Goal: Task Accomplishment & Management: Manage account settings

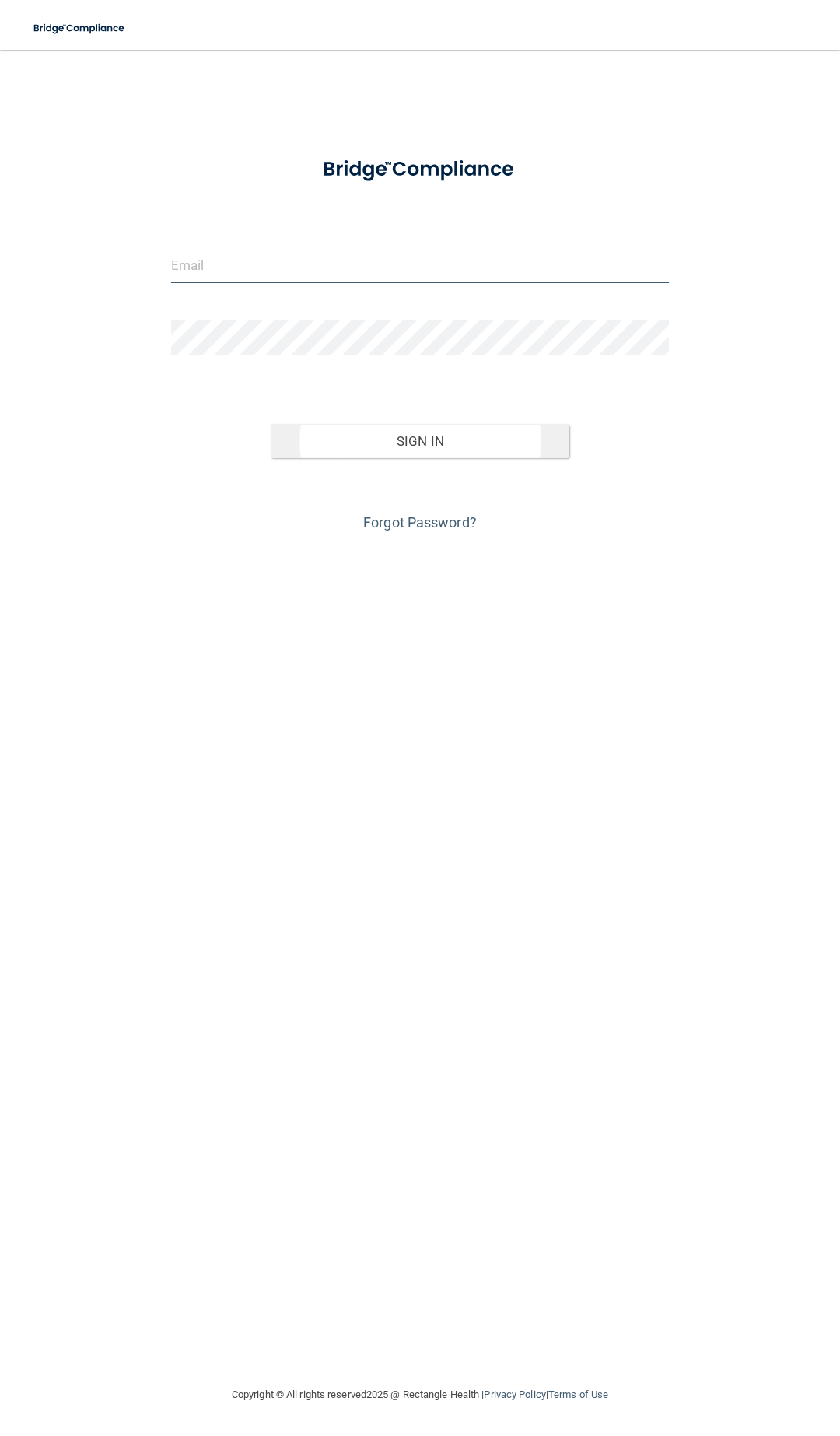
type input "[EMAIL_ADDRESS][DOMAIN_NAME]"
click at [376, 453] on button "Sign In" at bounding box center [420, 441] width 298 height 34
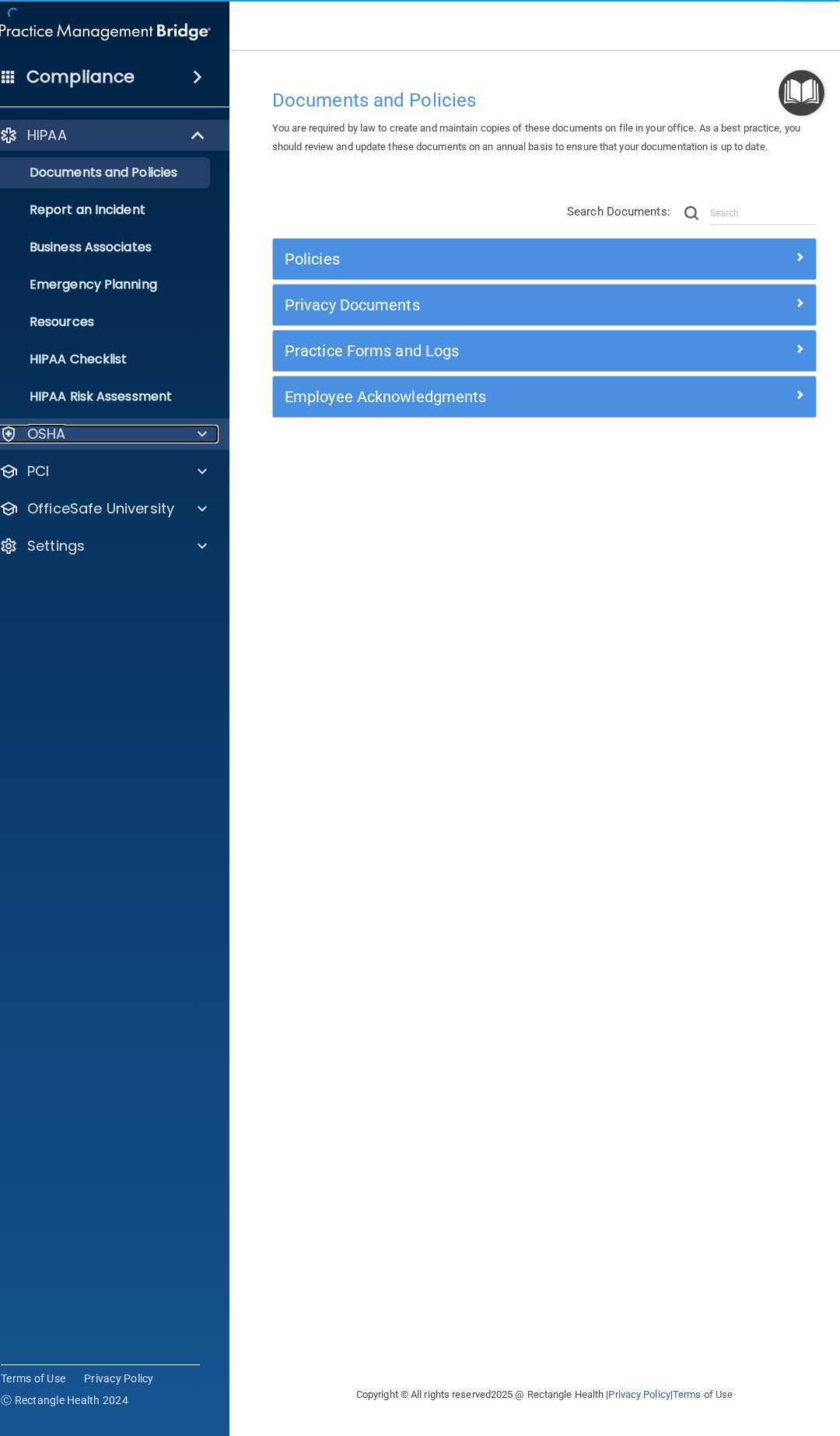
click at [104, 435] on div "OSHA" at bounding box center [83, 434] width 193 height 19
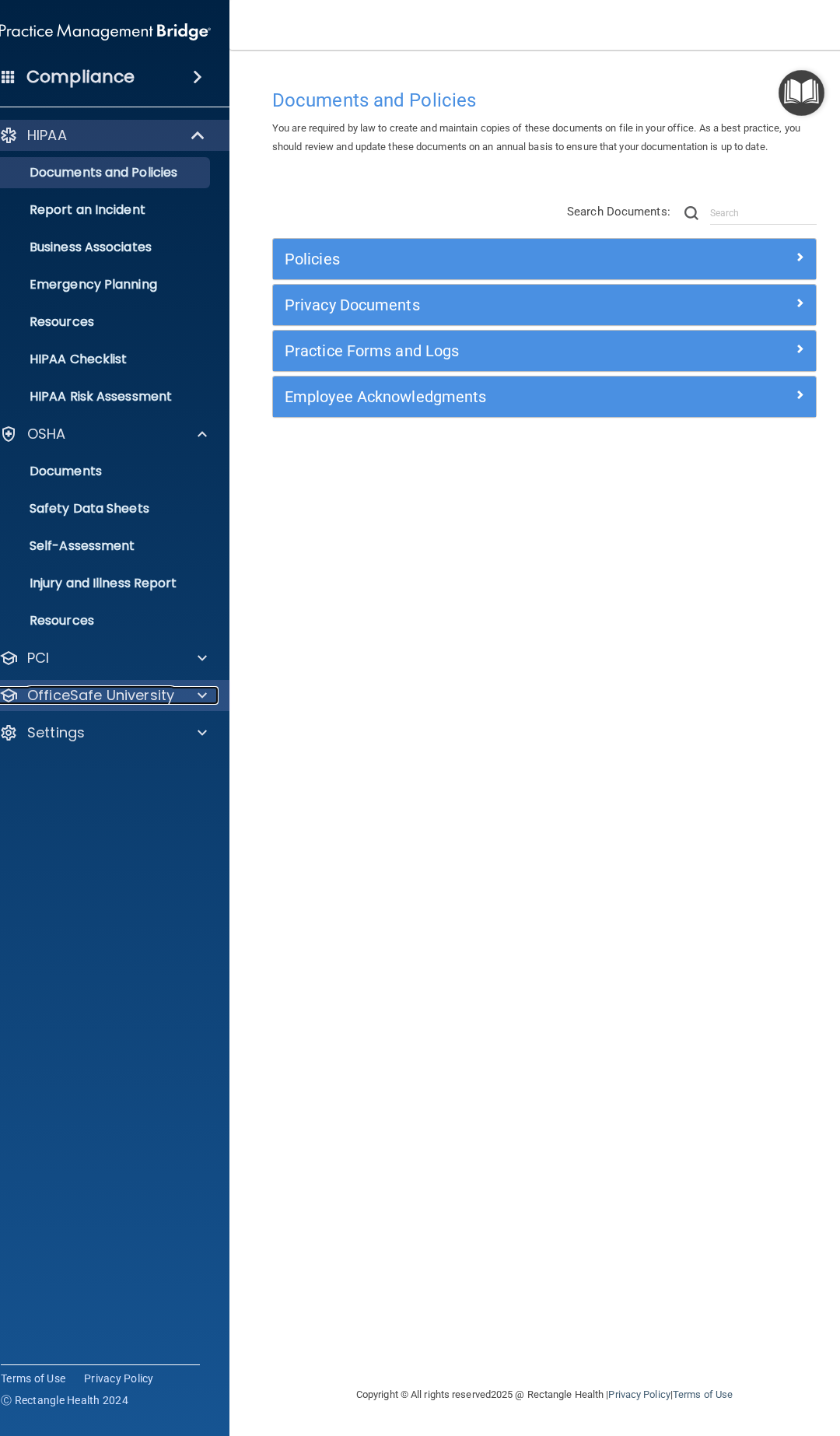
click at [104, 694] on p "OfficeSafe University" at bounding box center [100, 695] width 147 height 19
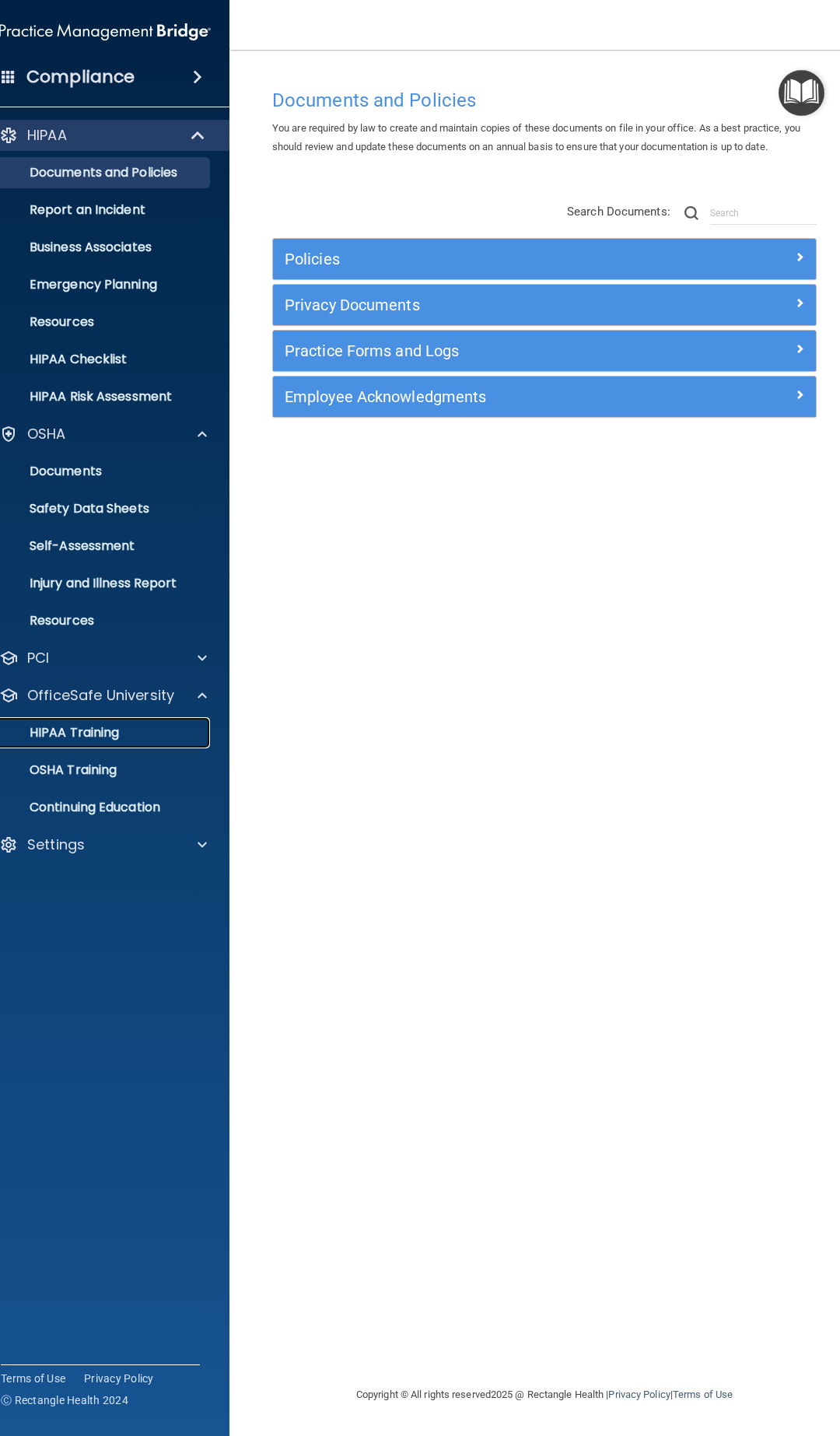
click at [90, 734] on p "HIPAA Training" at bounding box center [55, 732] width 128 height 15
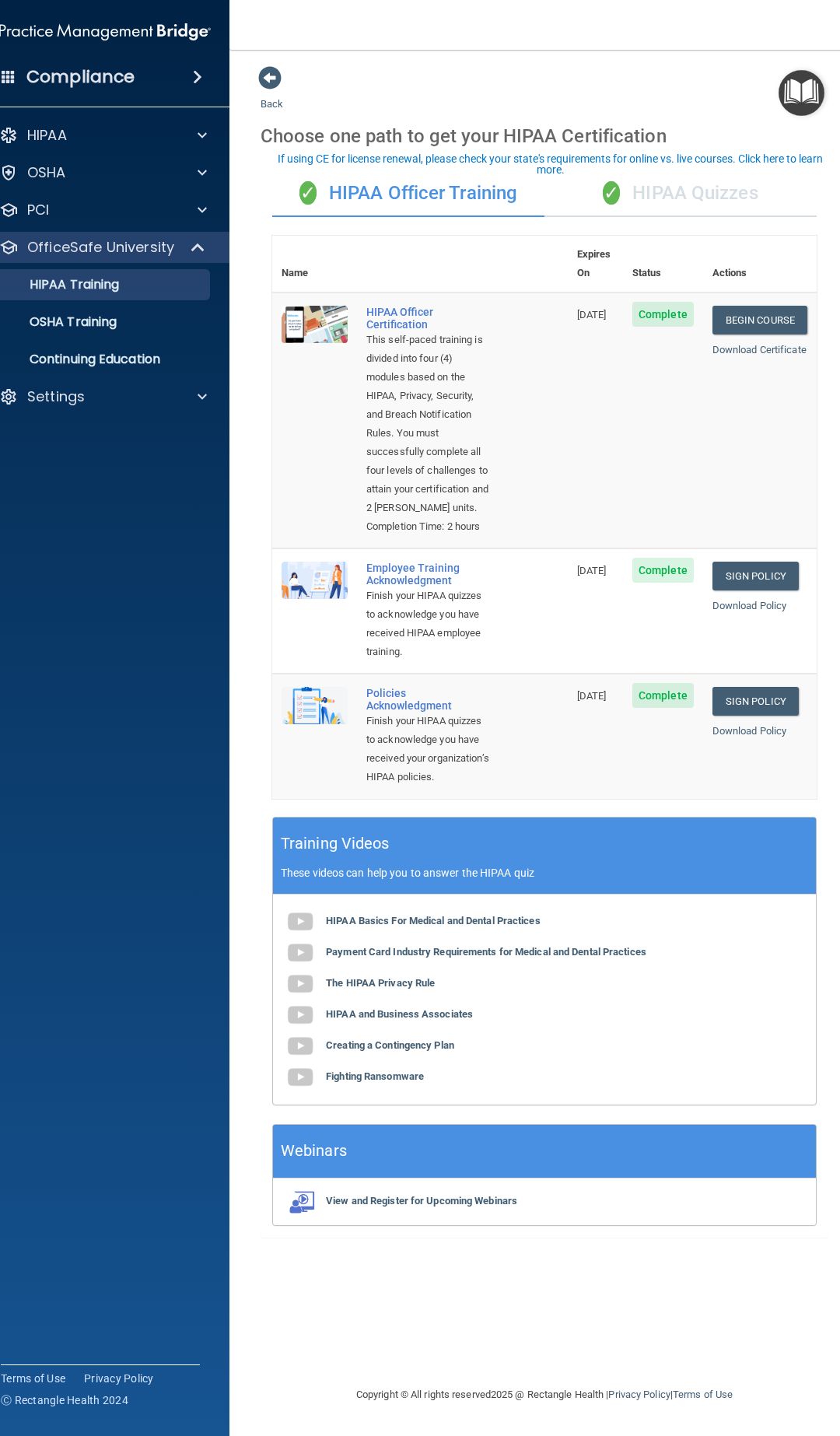
click at [672, 193] on div "✓ HIPAA Quizzes" at bounding box center [680, 194] width 272 height 47
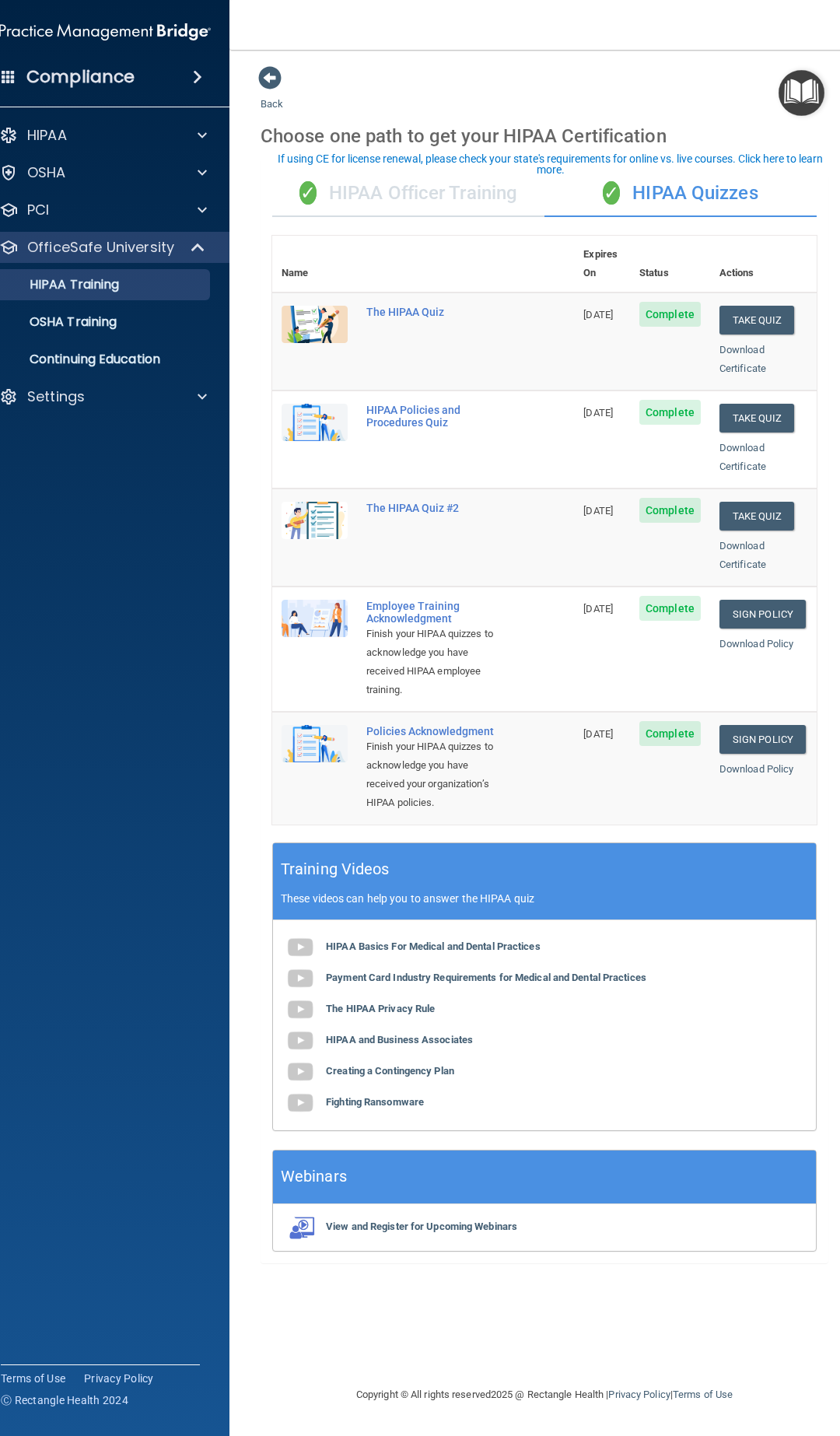
click at [484, 191] on div "✓ HIPAA Officer Training" at bounding box center [408, 194] width 272 height 47
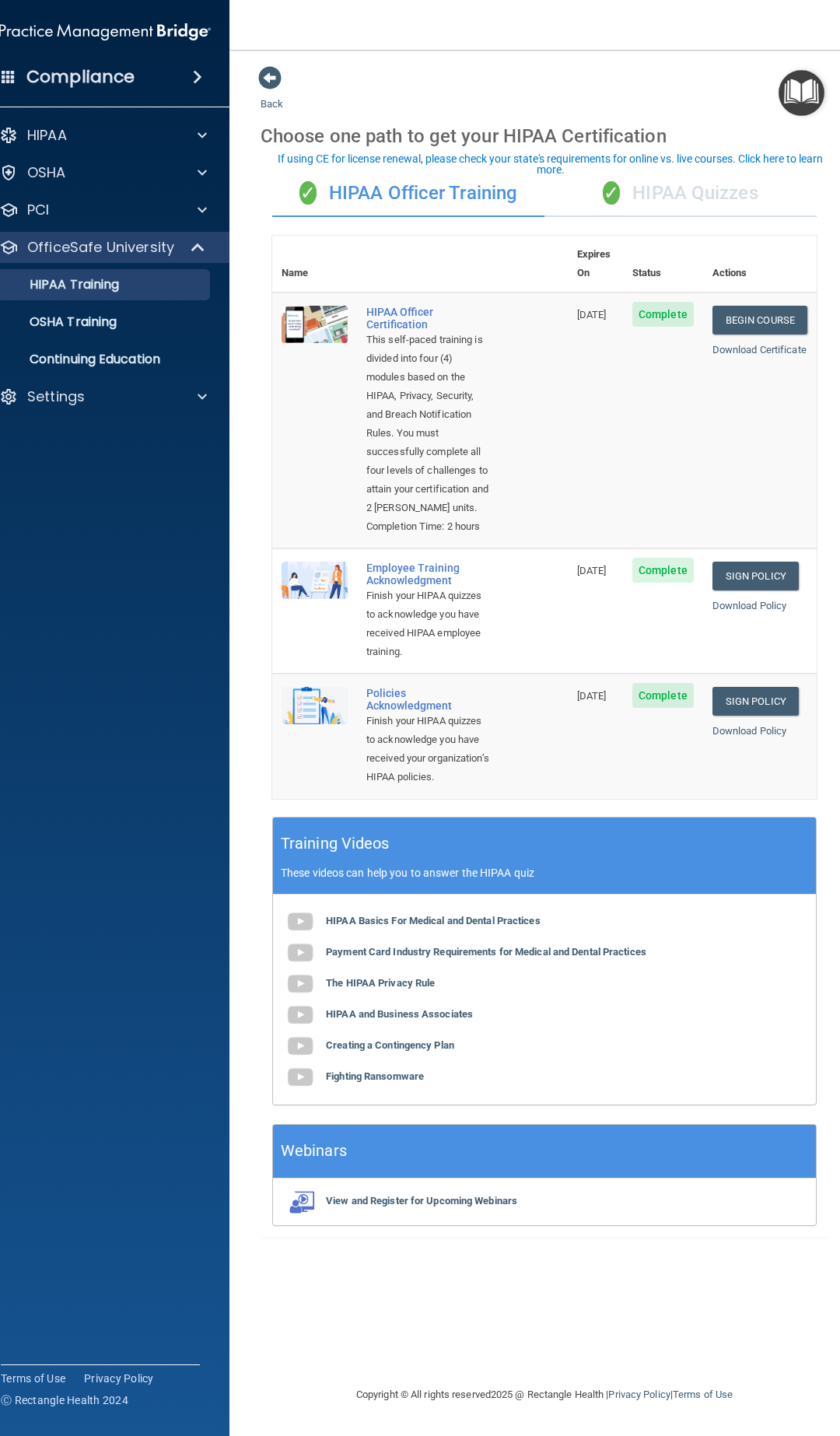
click at [812, 90] on img "Open Resource Center" at bounding box center [801, 92] width 46 height 46
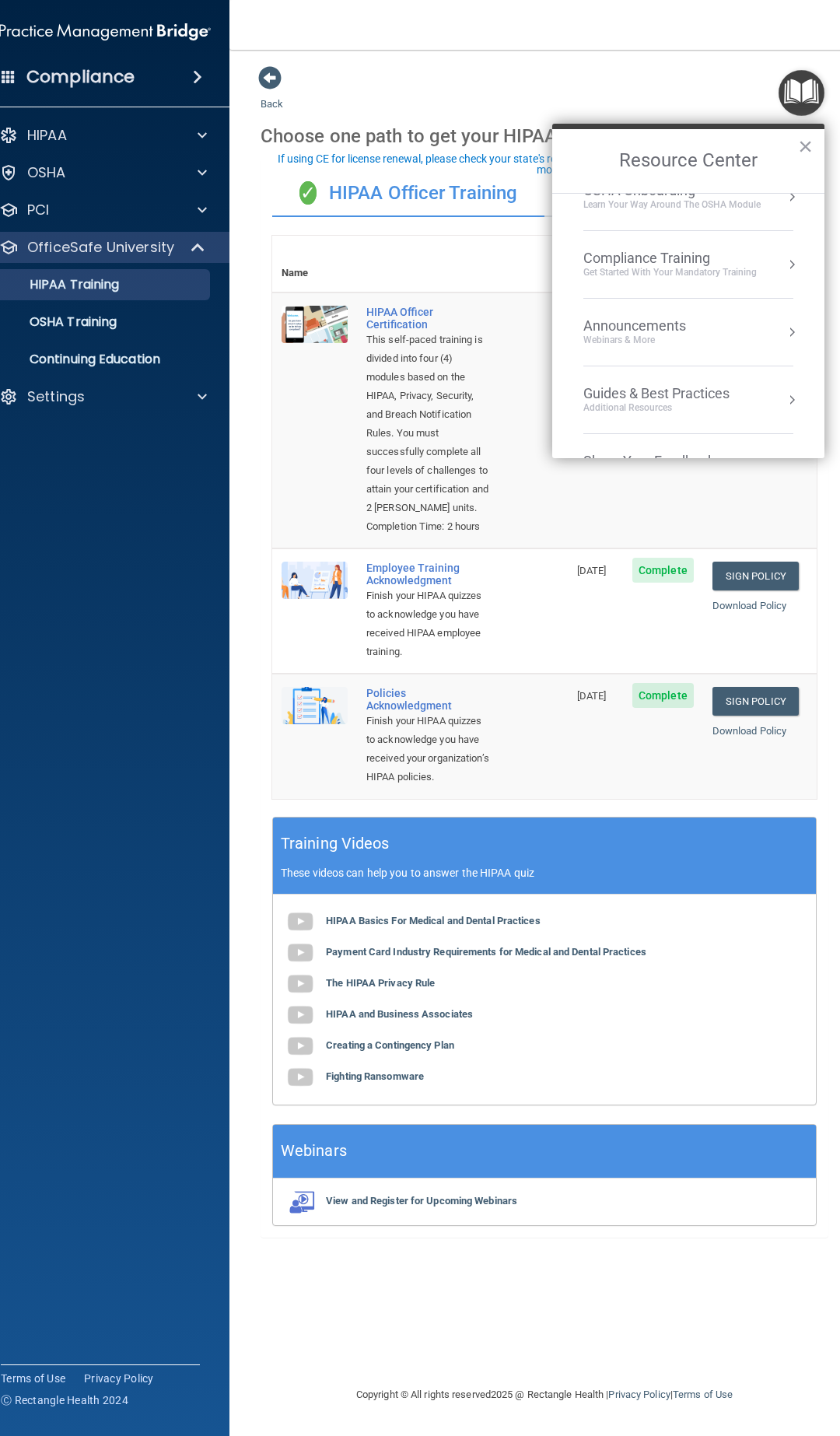
scroll to position [222, 0]
click at [689, 214] on div "Get Started with your mandatory training" at bounding box center [670, 215] width 174 height 14
click at [606, 248] on div "OSHA Training" at bounding box center [609, 251] width 90 height 14
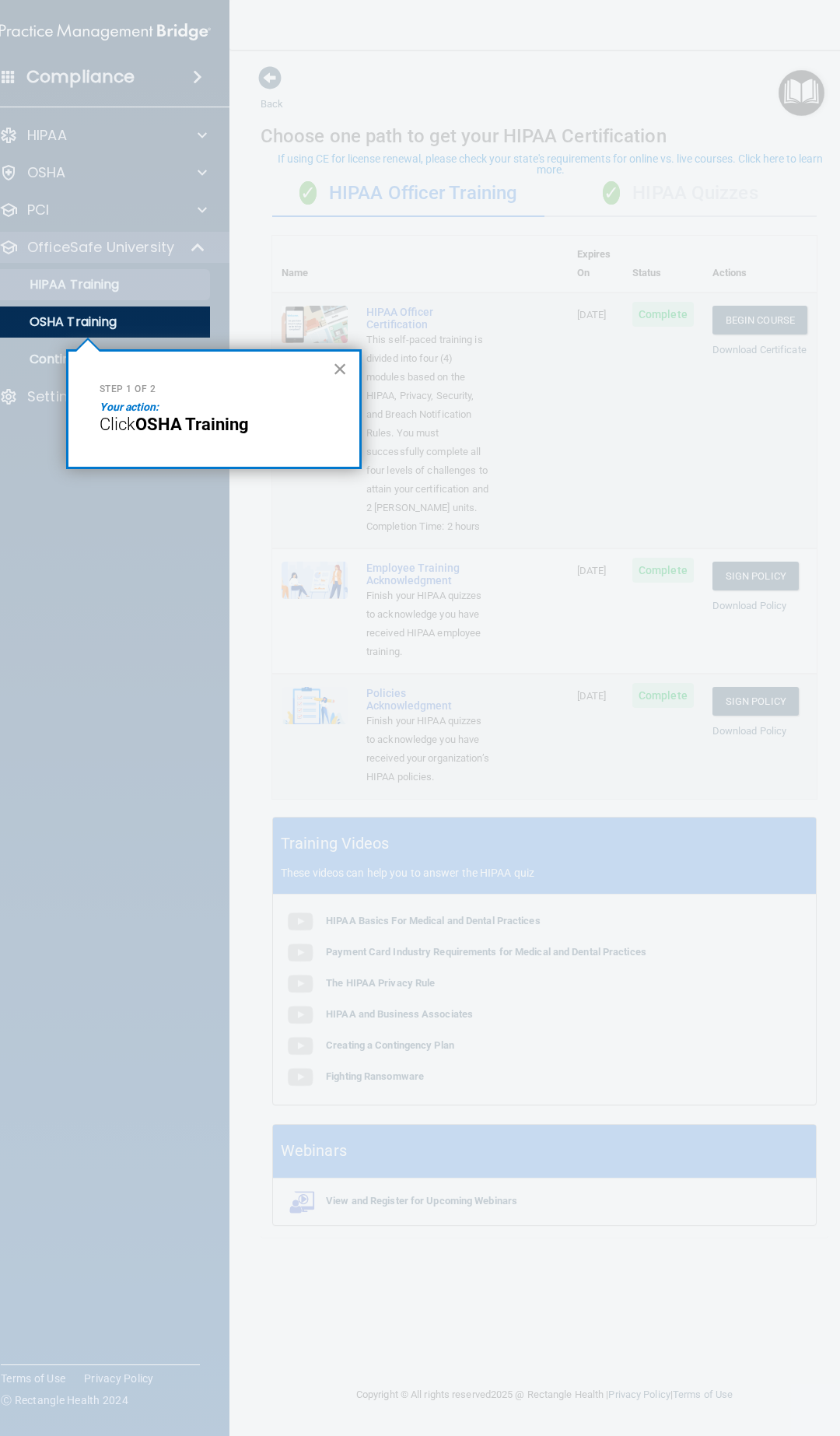
click at [342, 372] on button "×" at bounding box center [340, 369] width 14 height 25
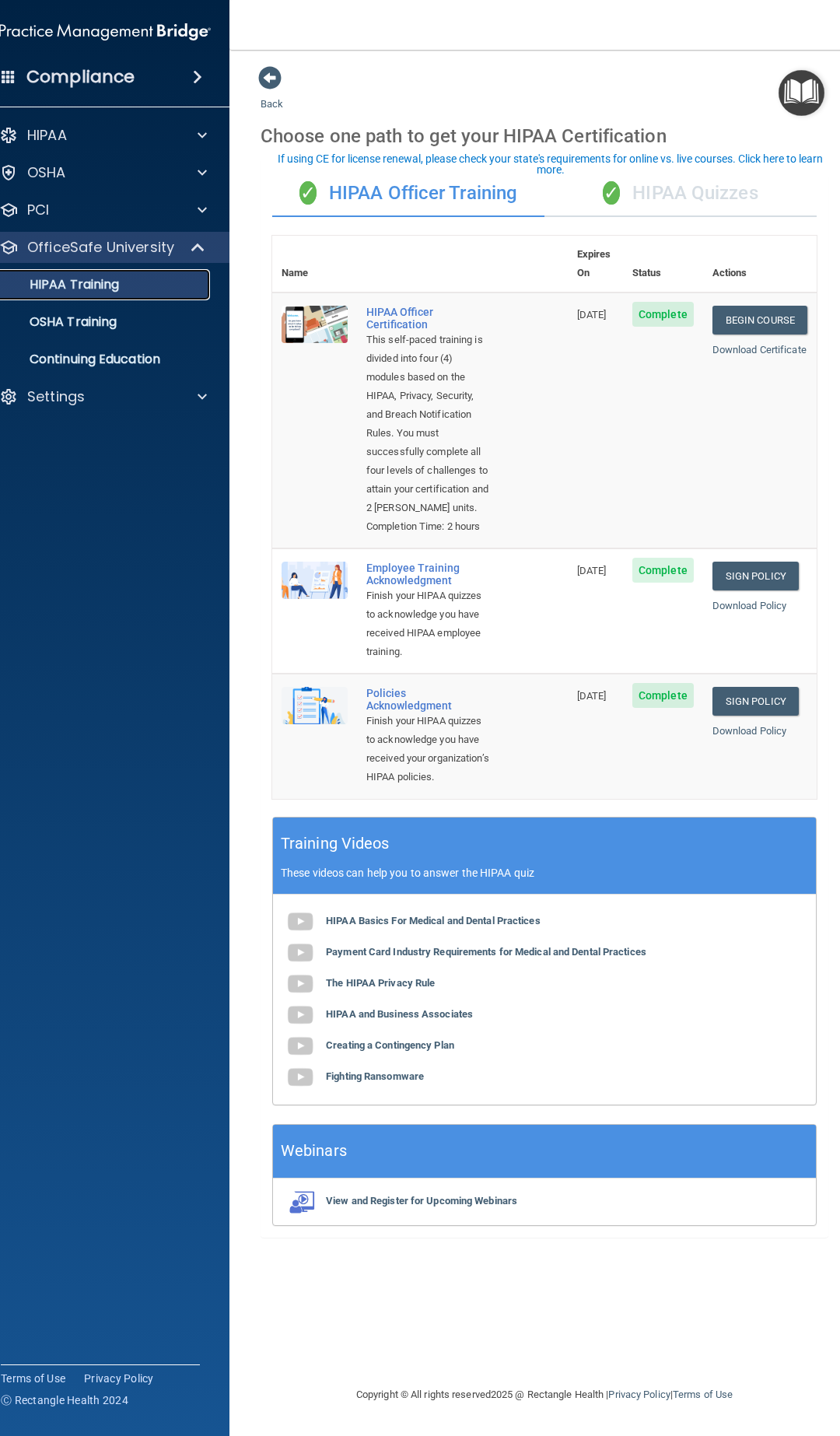
click at [97, 288] on p "HIPAA Training" at bounding box center [55, 284] width 128 height 15
click at [724, 202] on div "✓ HIPAA Quizzes" at bounding box center [680, 194] width 272 height 47
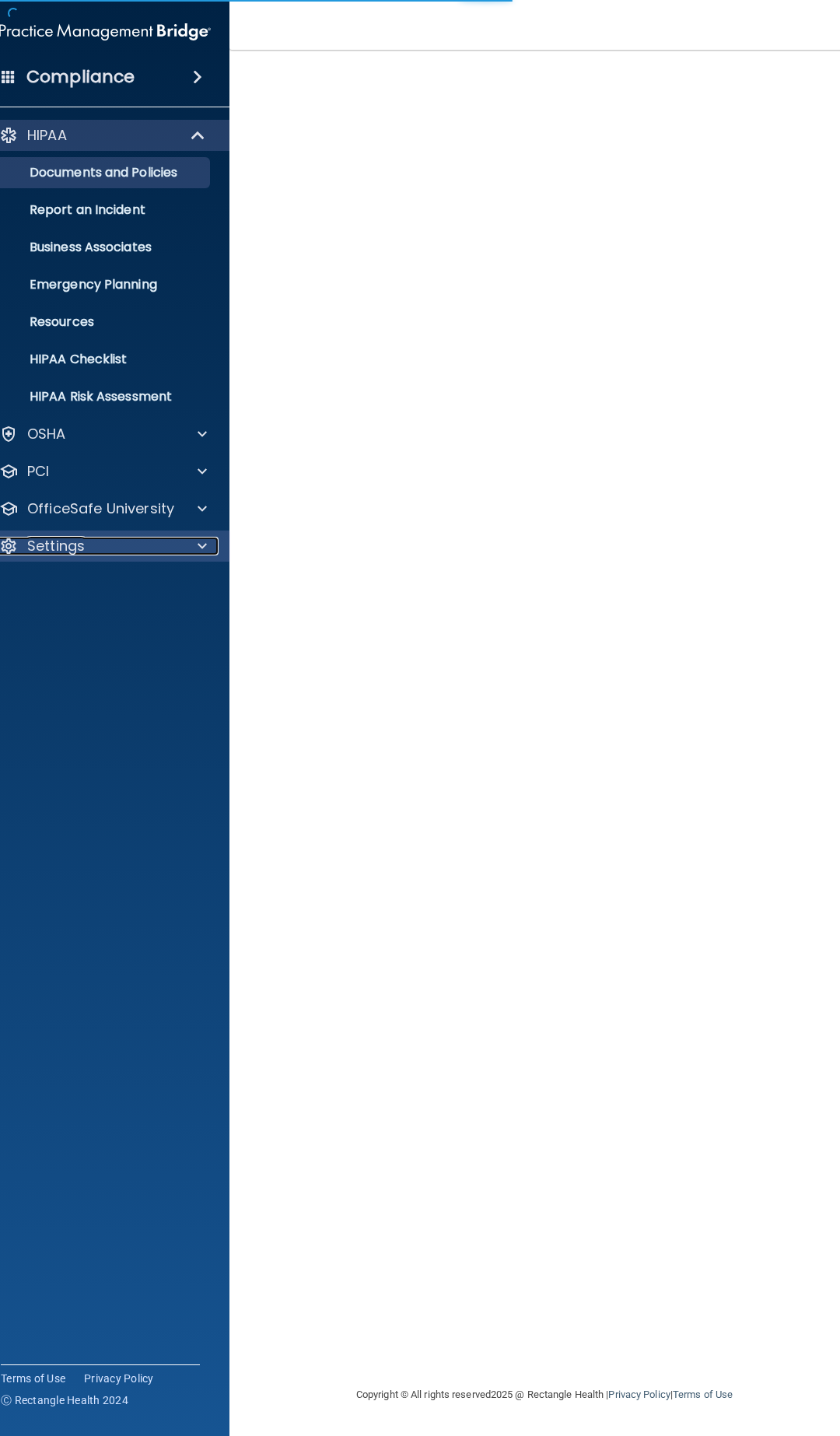
click at [87, 554] on div "Settings" at bounding box center [83, 546] width 193 height 19
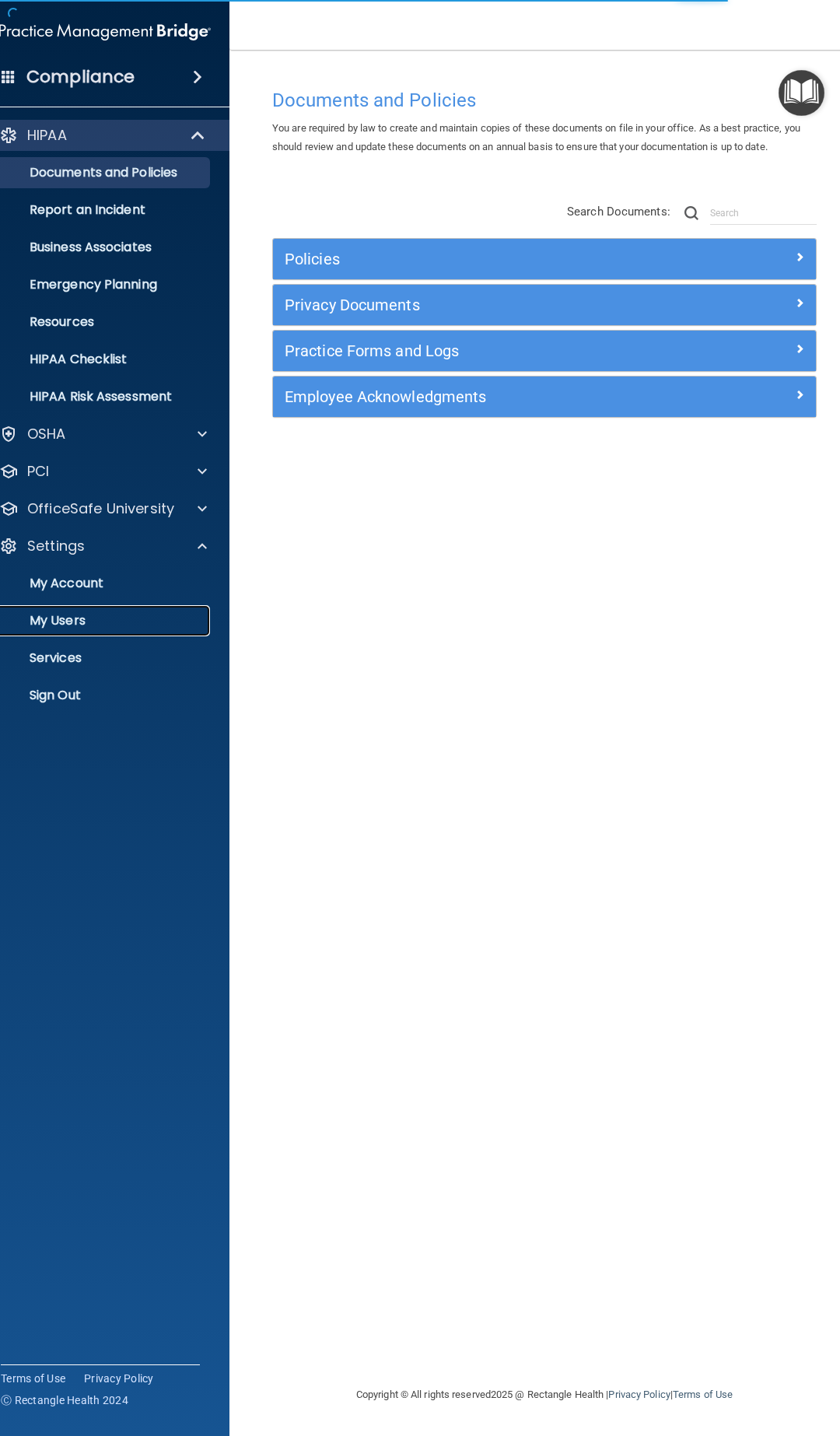
click at [62, 617] on p "My Users" at bounding box center [97, 620] width 212 height 15
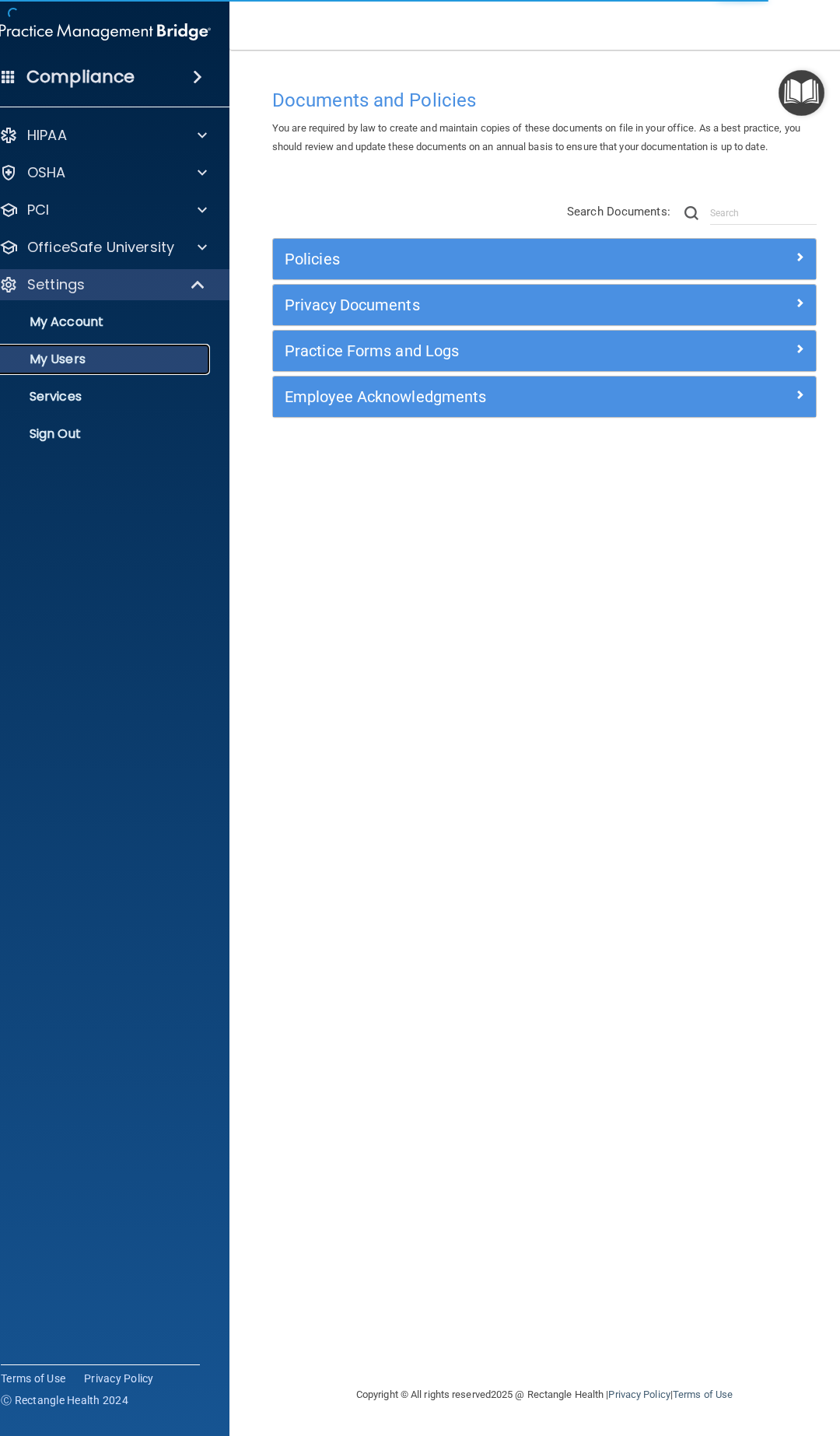
click at [107, 354] on p "My Users" at bounding box center [97, 359] width 212 height 15
select select "20"
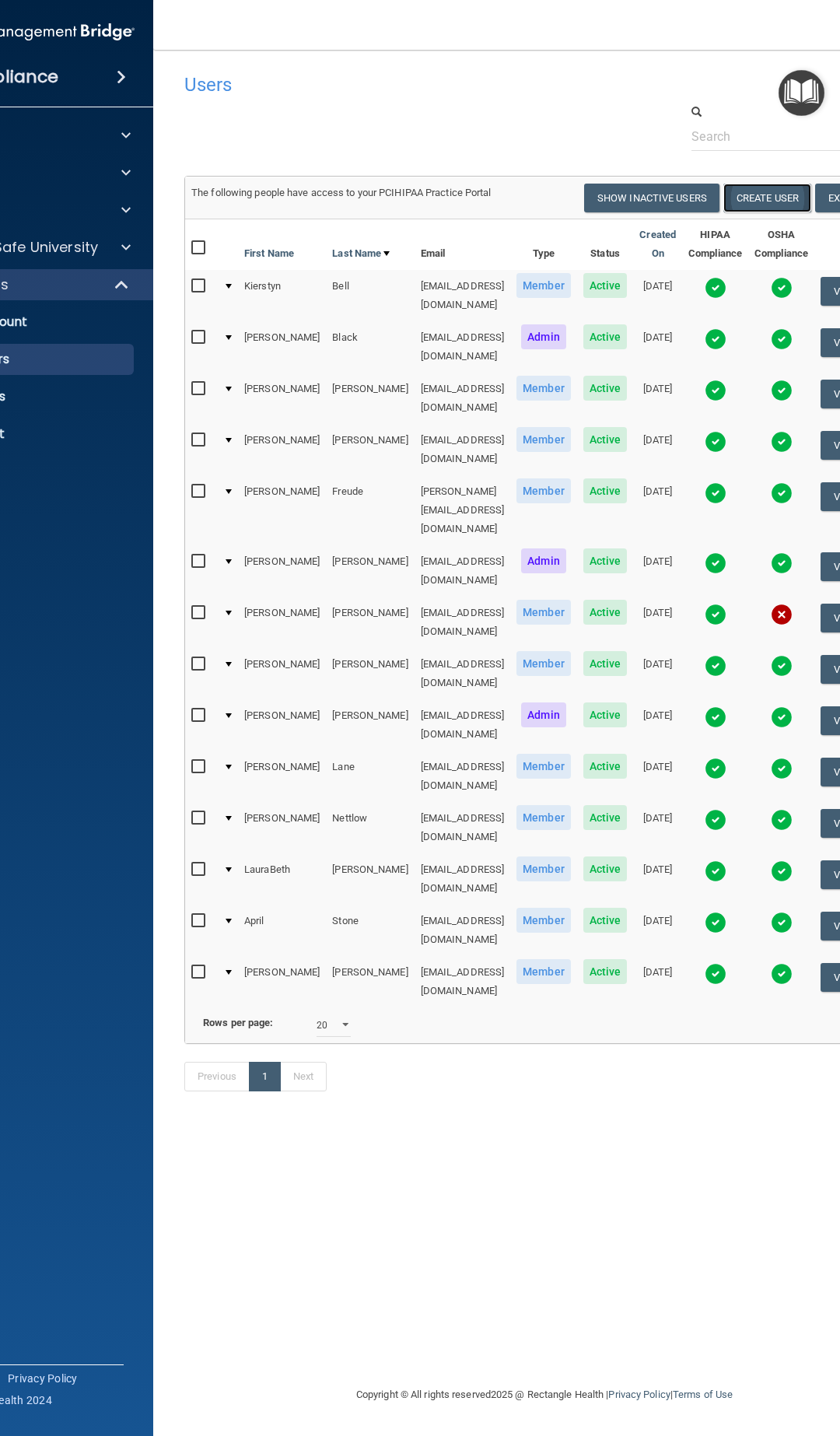
click at [769, 193] on button "Create User" at bounding box center [767, 198] width 88 height 29
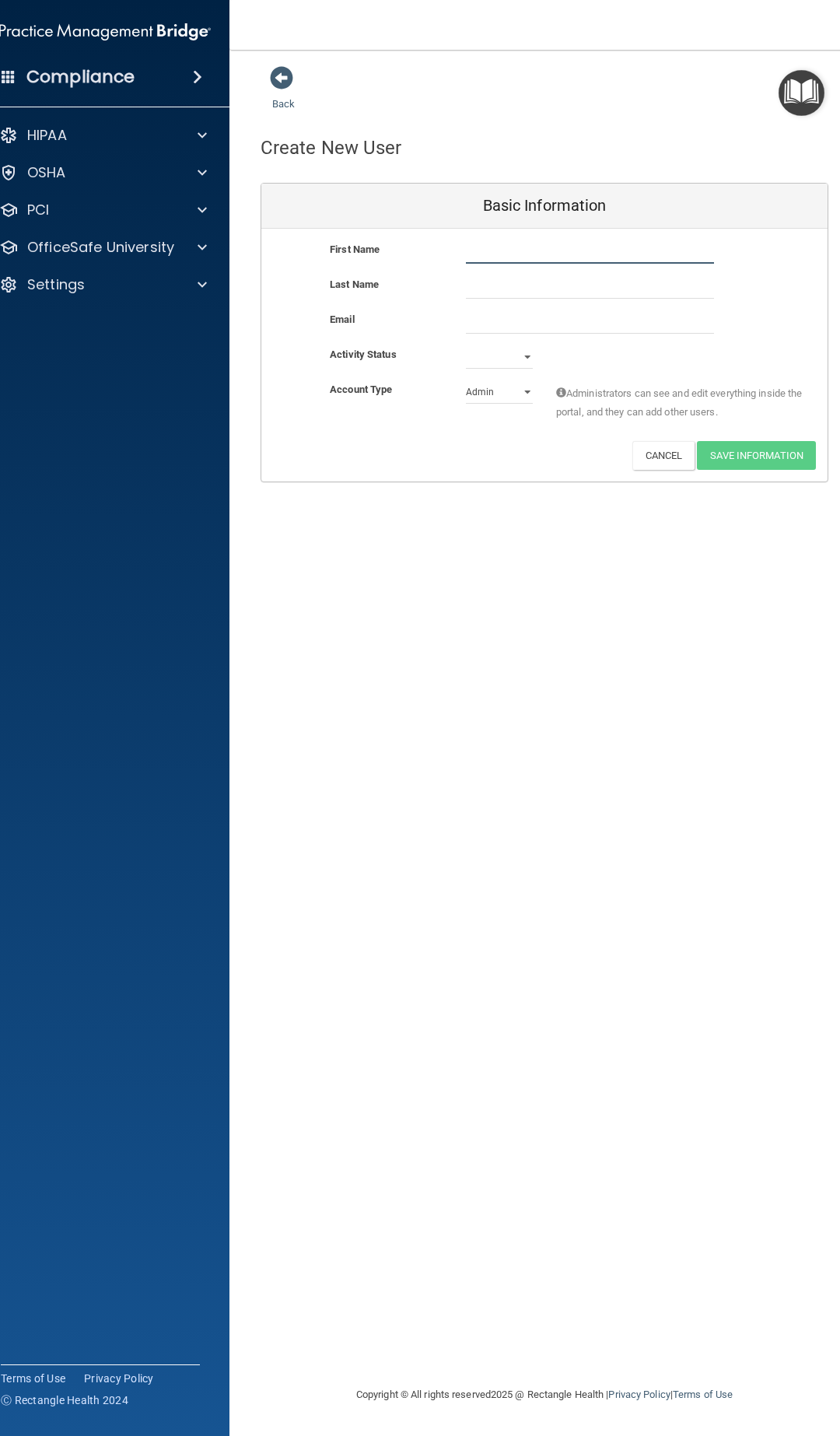
click at [515, 245] on input "text" at bounding box center [590, 252] width 248 height 24
type input "[PERSON_NAME]"
type input "Helton"
click at [489, 402] on select "Admin Member" at bounding box center [499, 392] width 67 height 24
select select "practice_member"
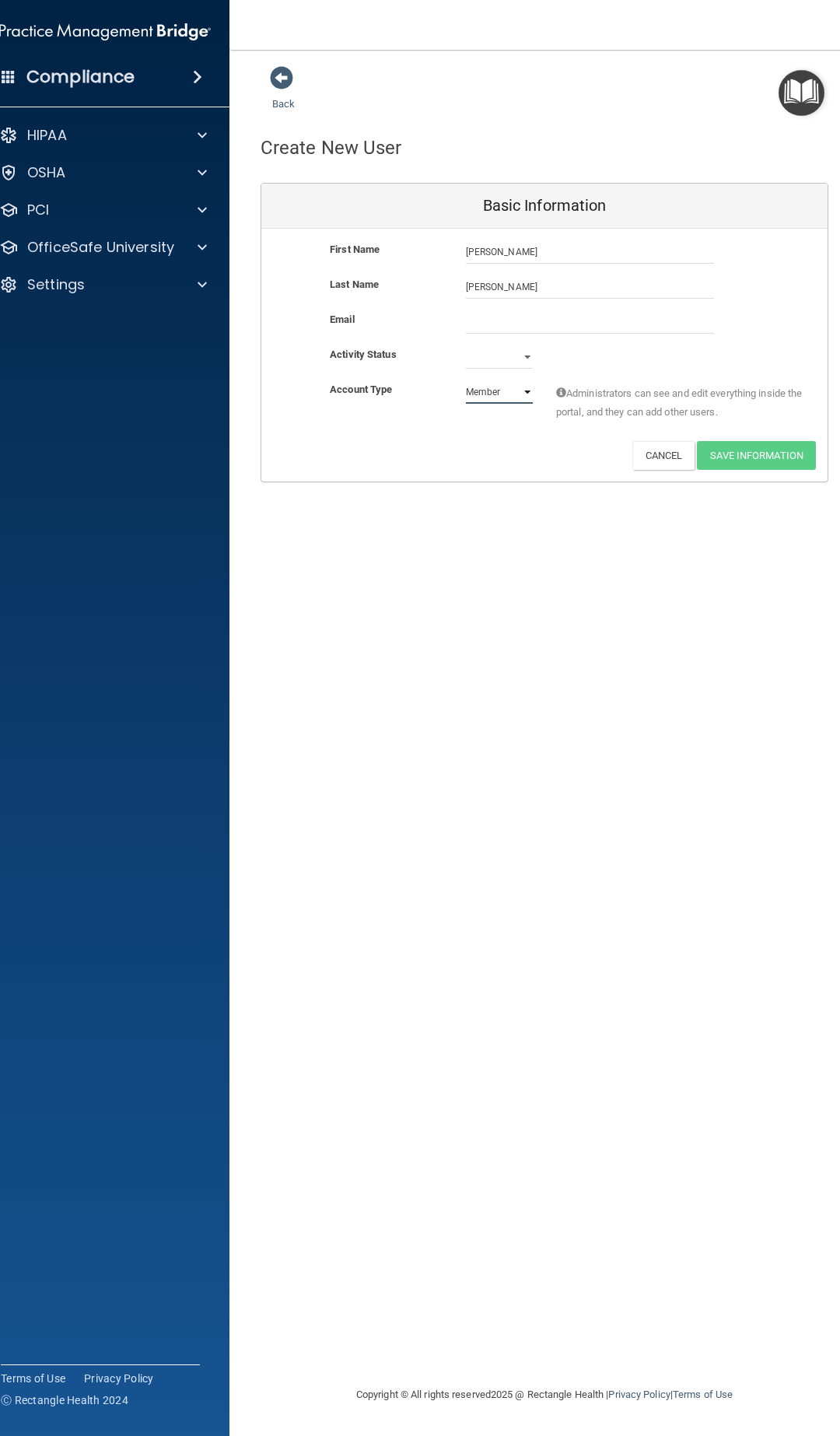
click at [466, 381] on select "Admin Member" at bounding box center [499, 392] width 67 height 24
click at [506, 352] on select "Active Inactive" at bounding box center [499, 357] width 67 height 24
select select "active"
click at [466, 345] on select "Active Inactive" at bounding box center [499, 357] width 67 height 24
click at [511, 318] on input "email" at bounding box center [590, 322] width 248 height 24
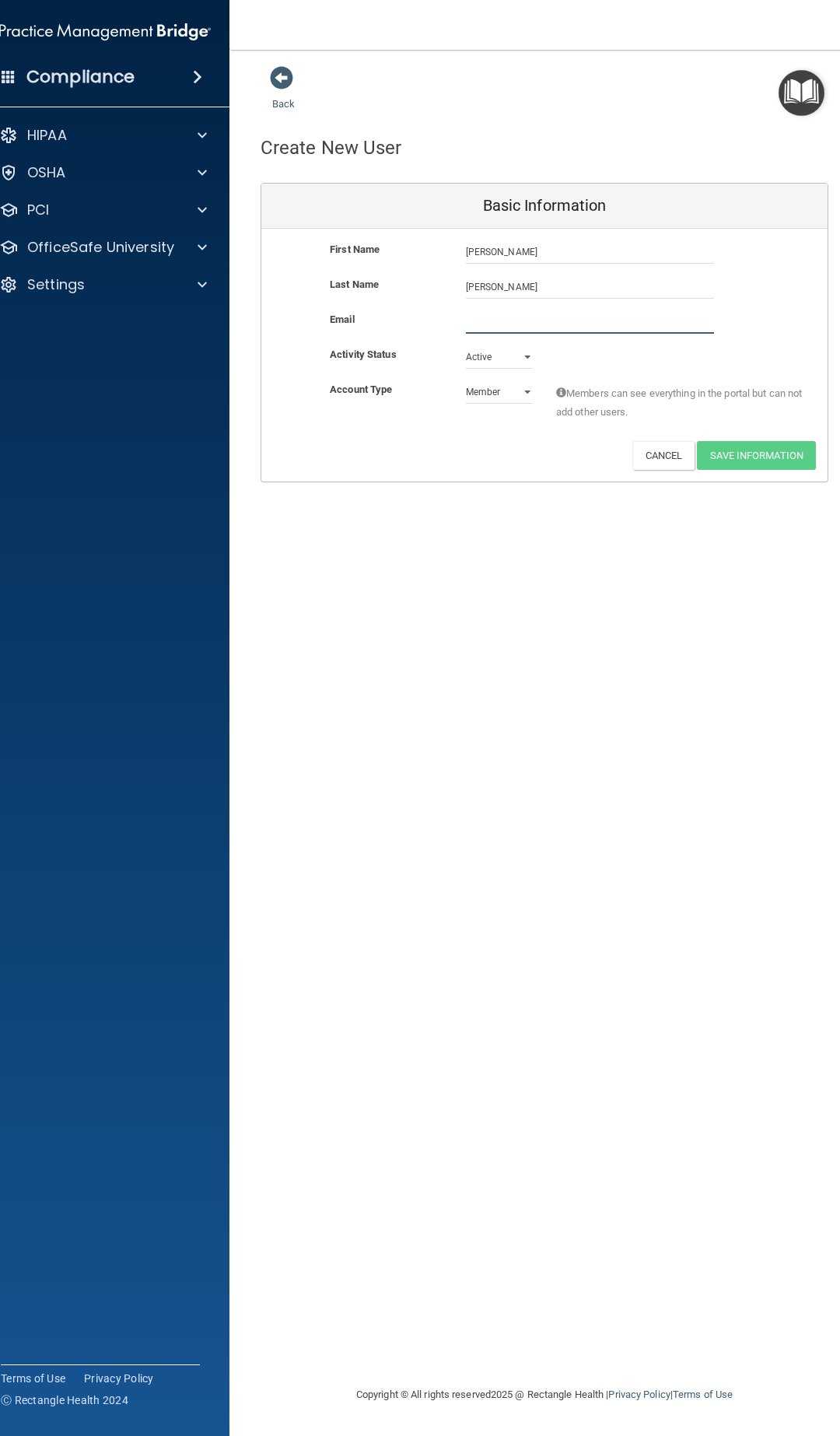
click at [541, 316] on input "email" at bounding box center [590, 322] width 248 height 24
type input "stonejenniferg@gmail.com"
click at [758, 462] on button "Save Information" at bounding box center [757, 458] width 119 height 29
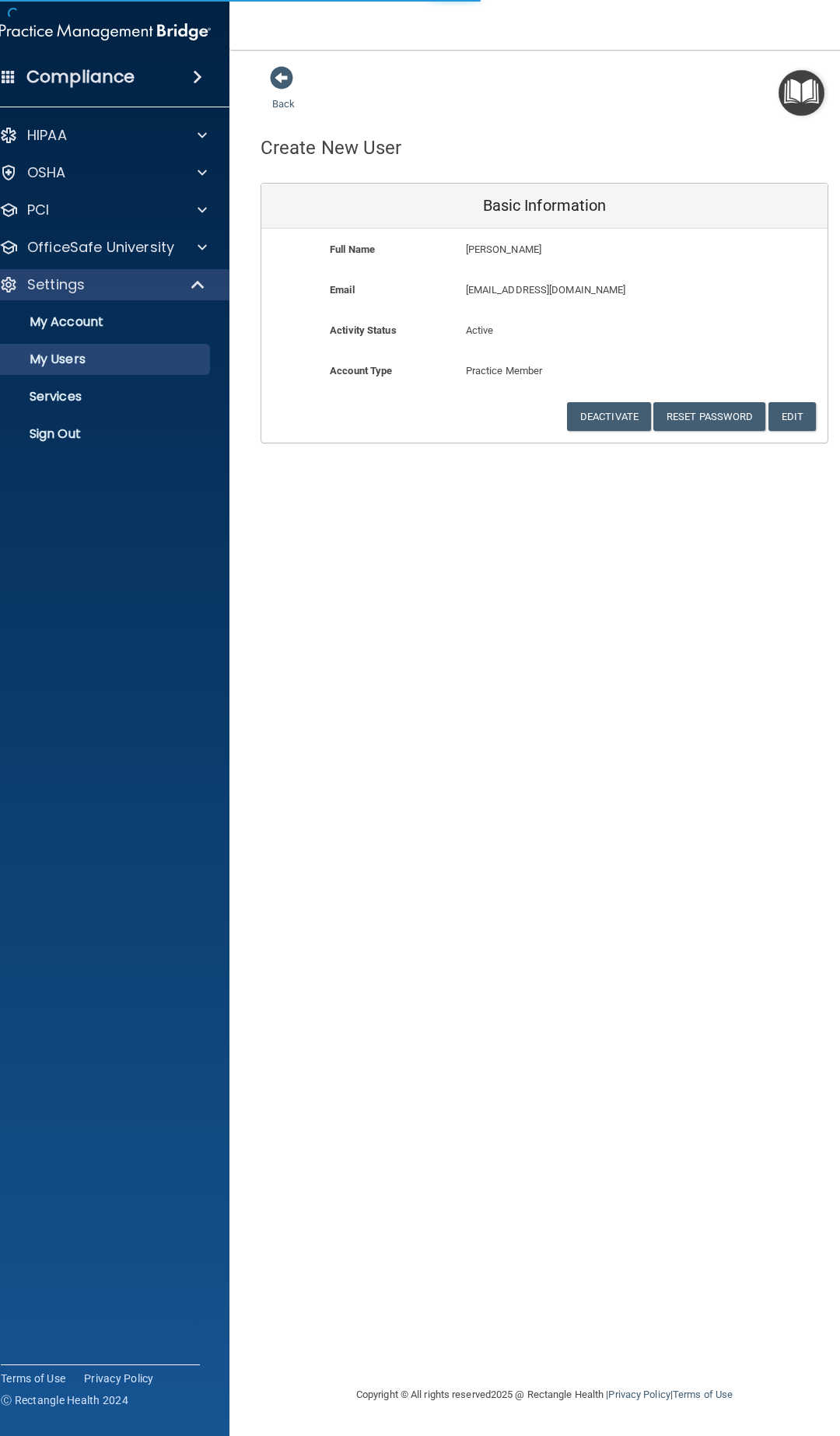
select select "20"
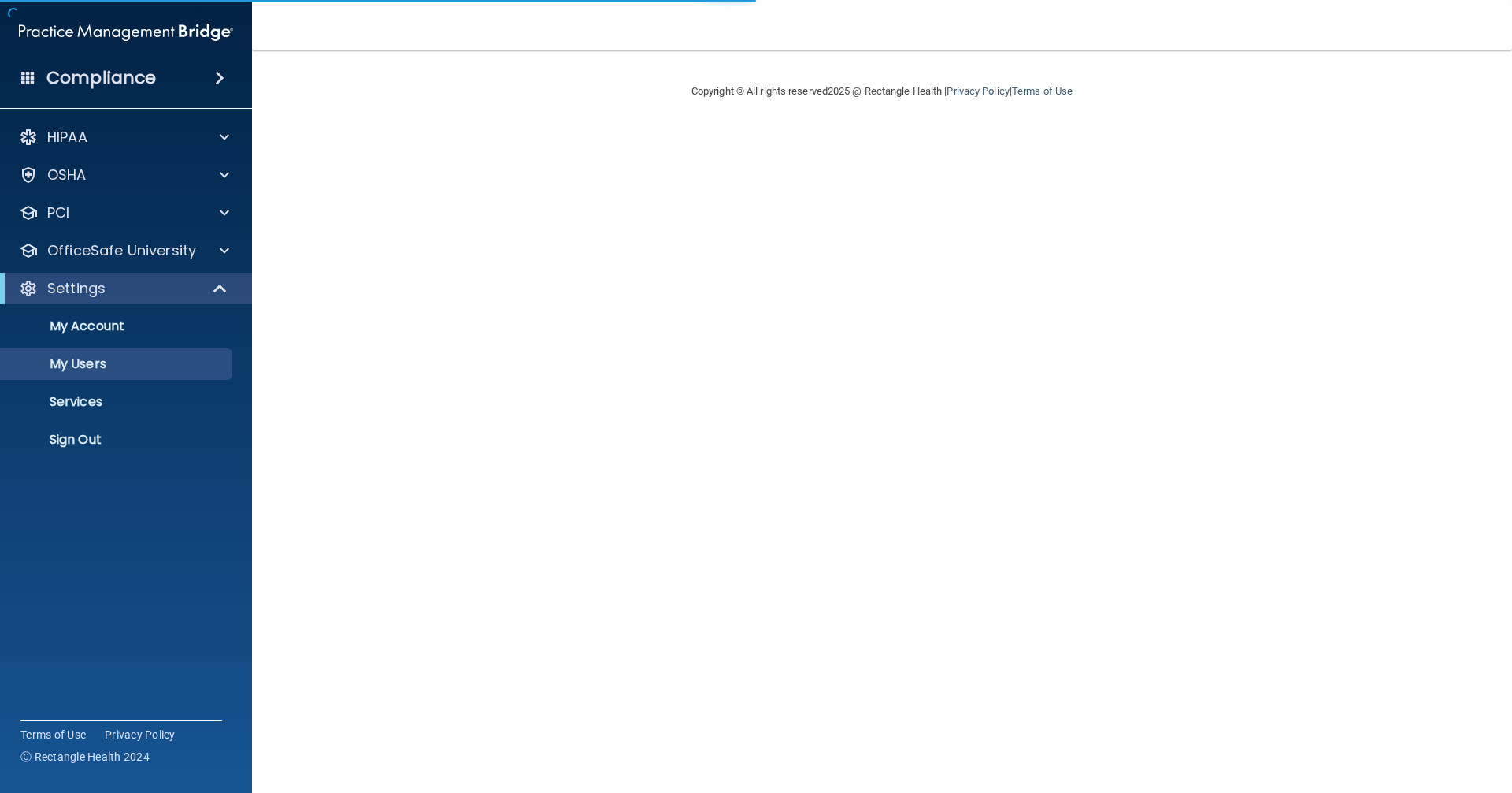
select select "20"
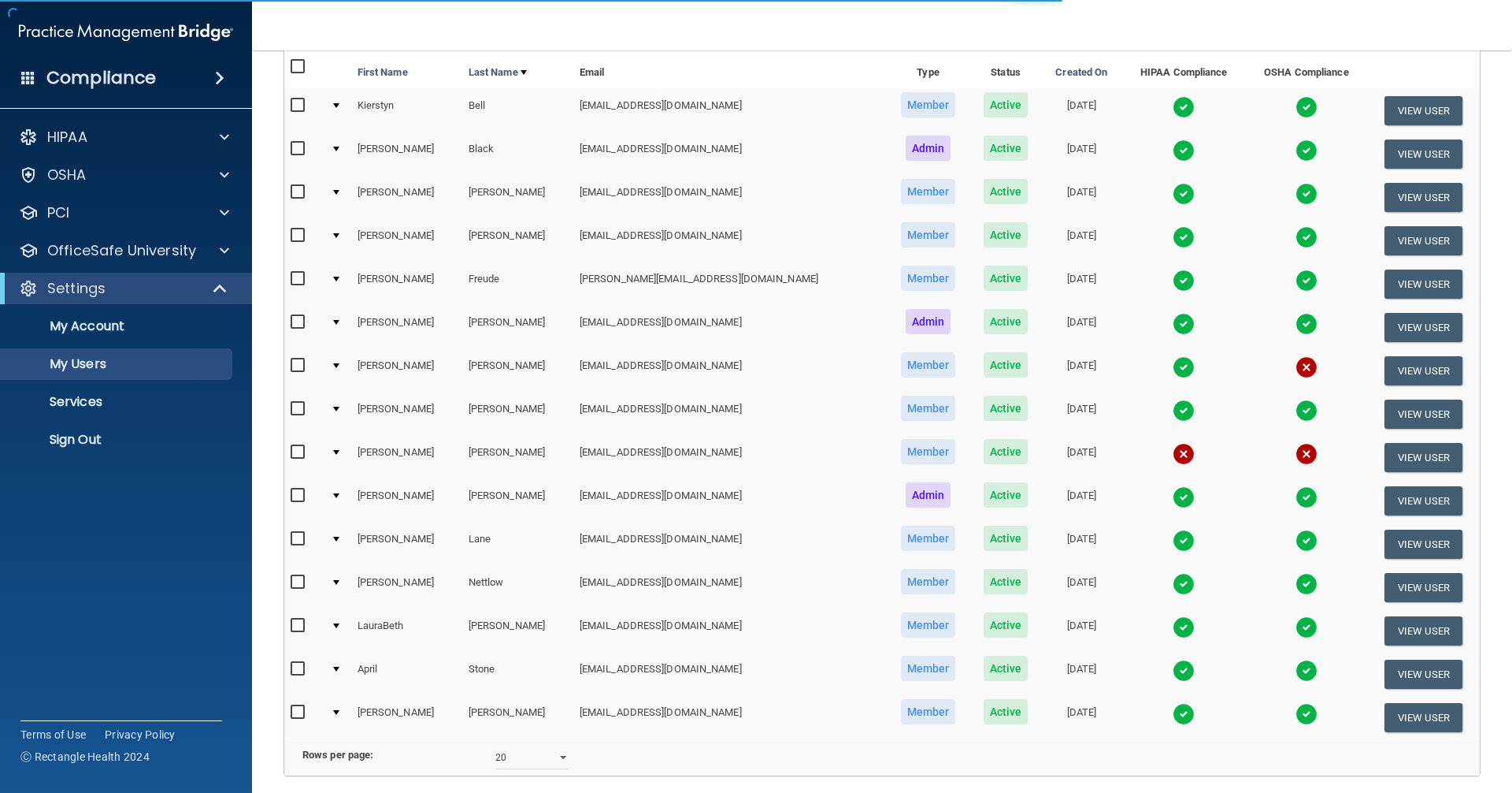
scroll to position [236, 0]
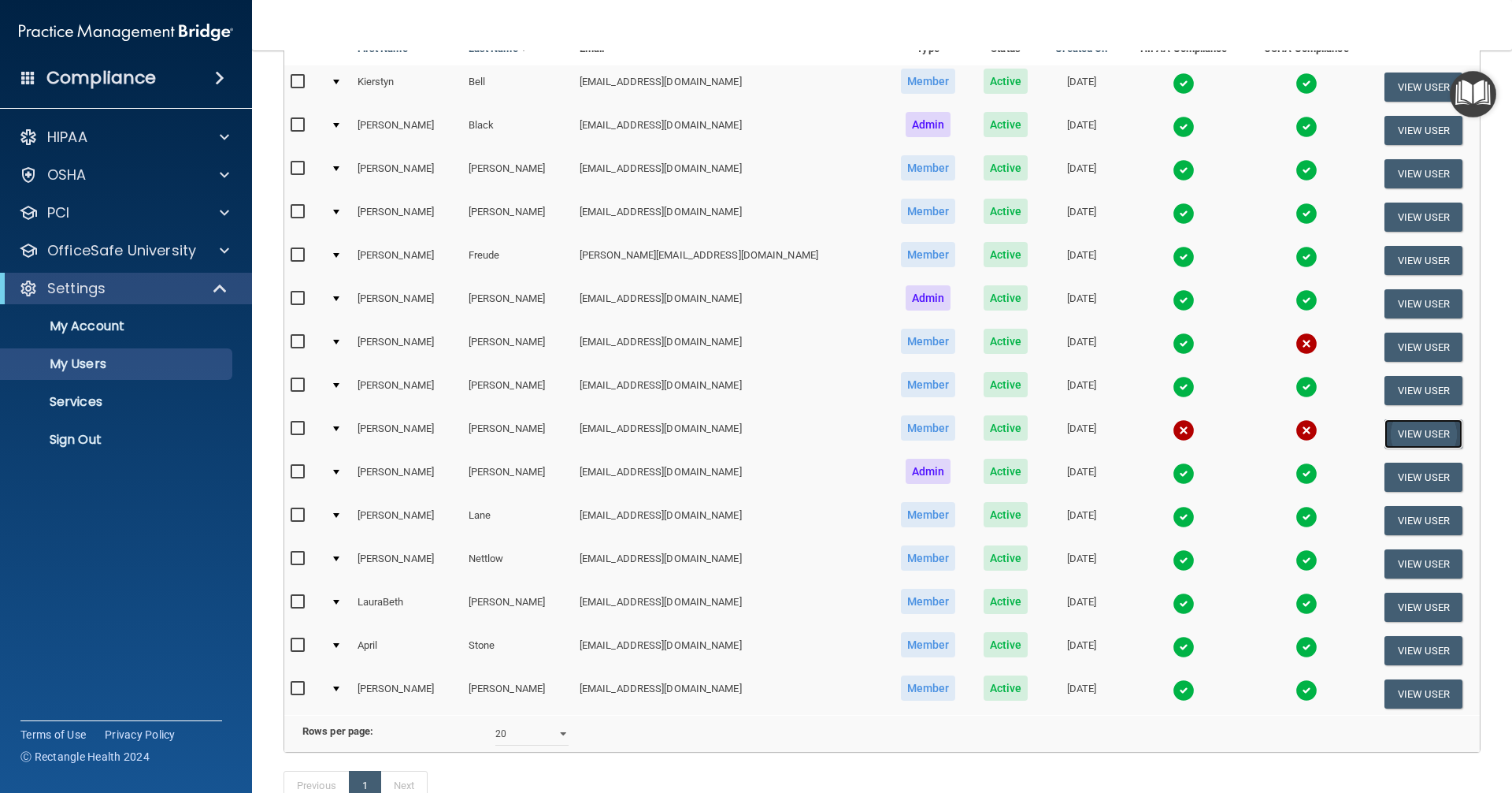
click at [1404, 437] on button "View User" at bounding box center [1423, 434] width 78 height 29
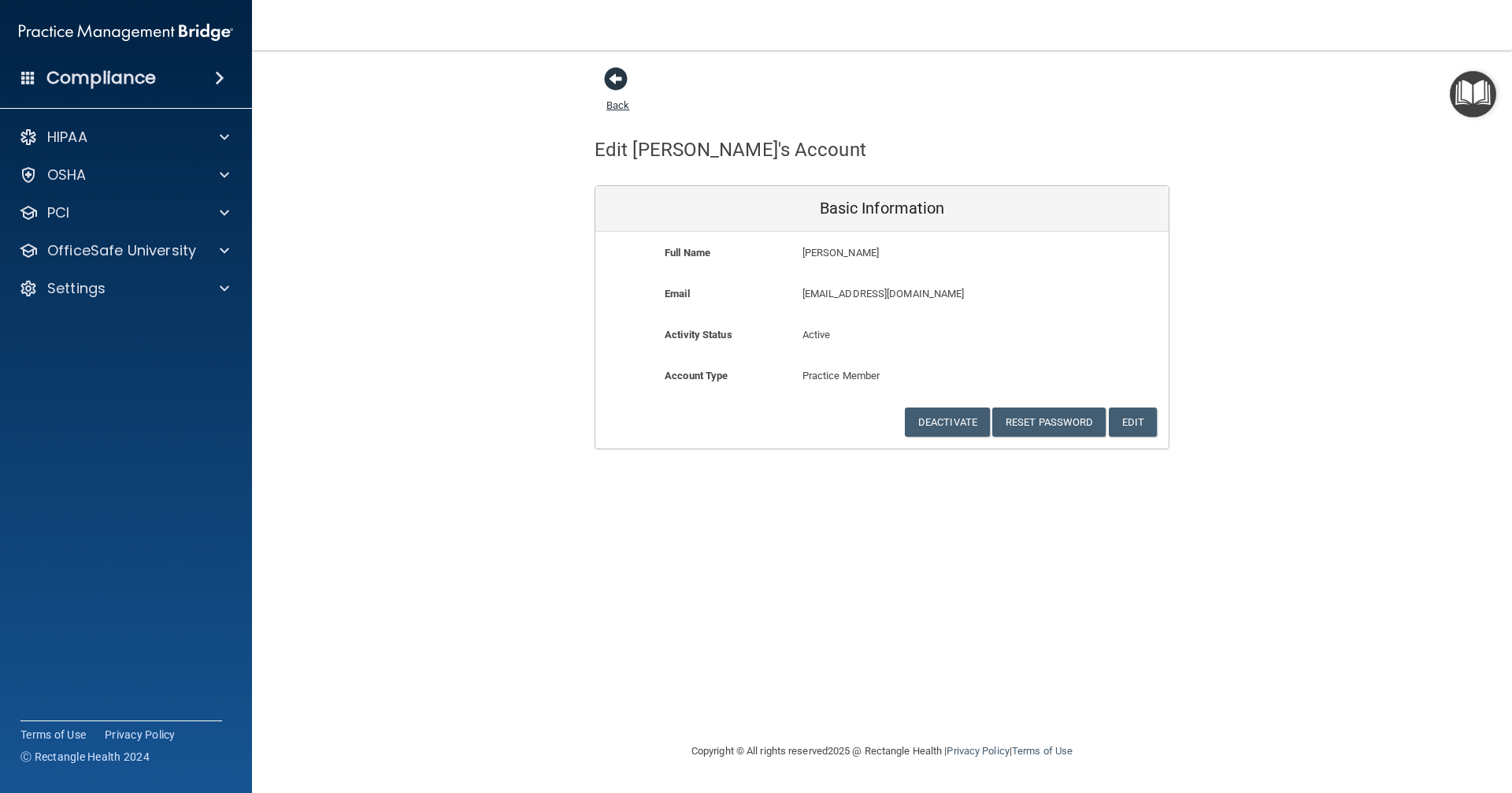
click at [614, 79] on span at bounding box center [616, 79] width 24 height 24
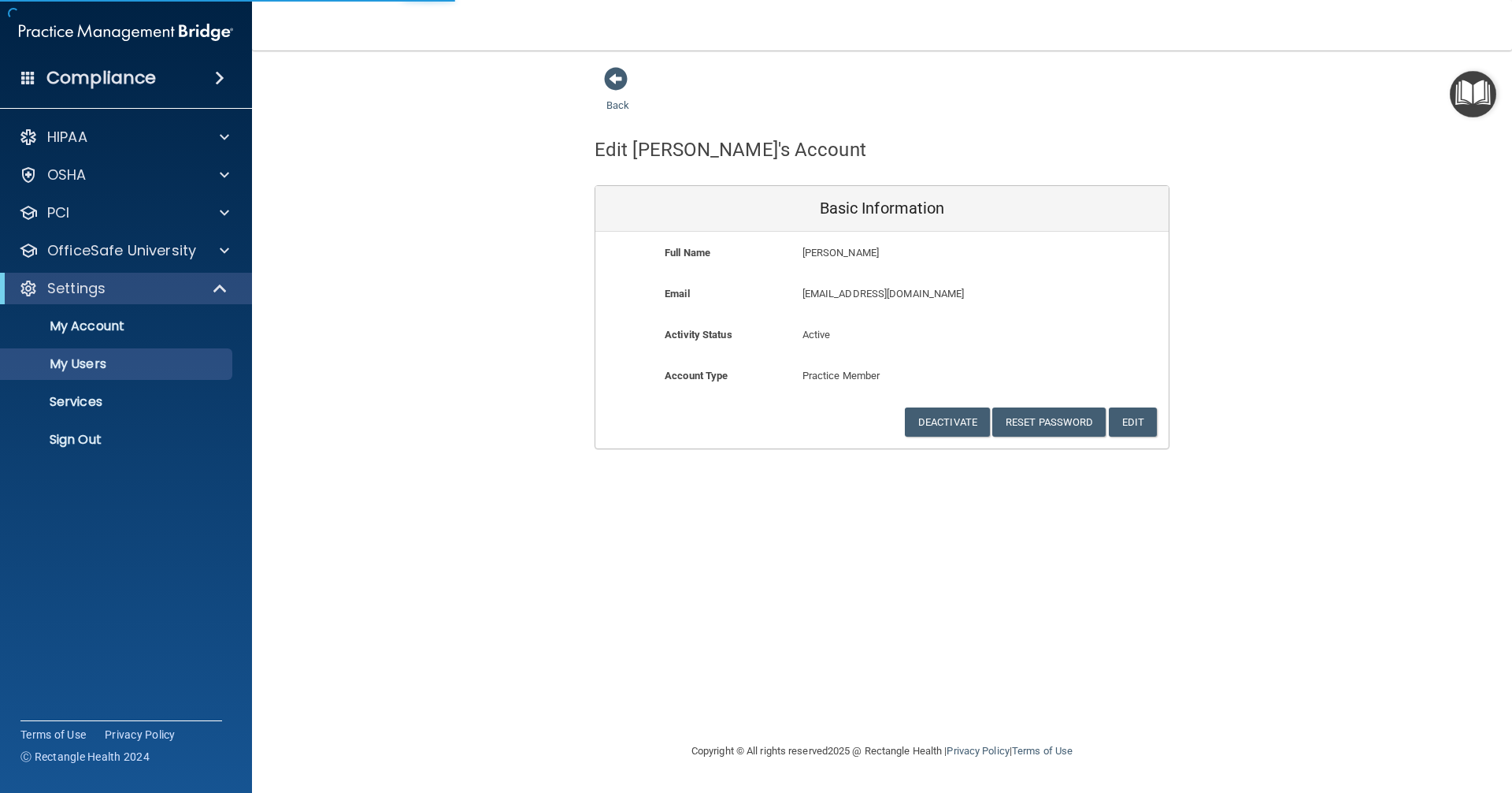
select select "20"
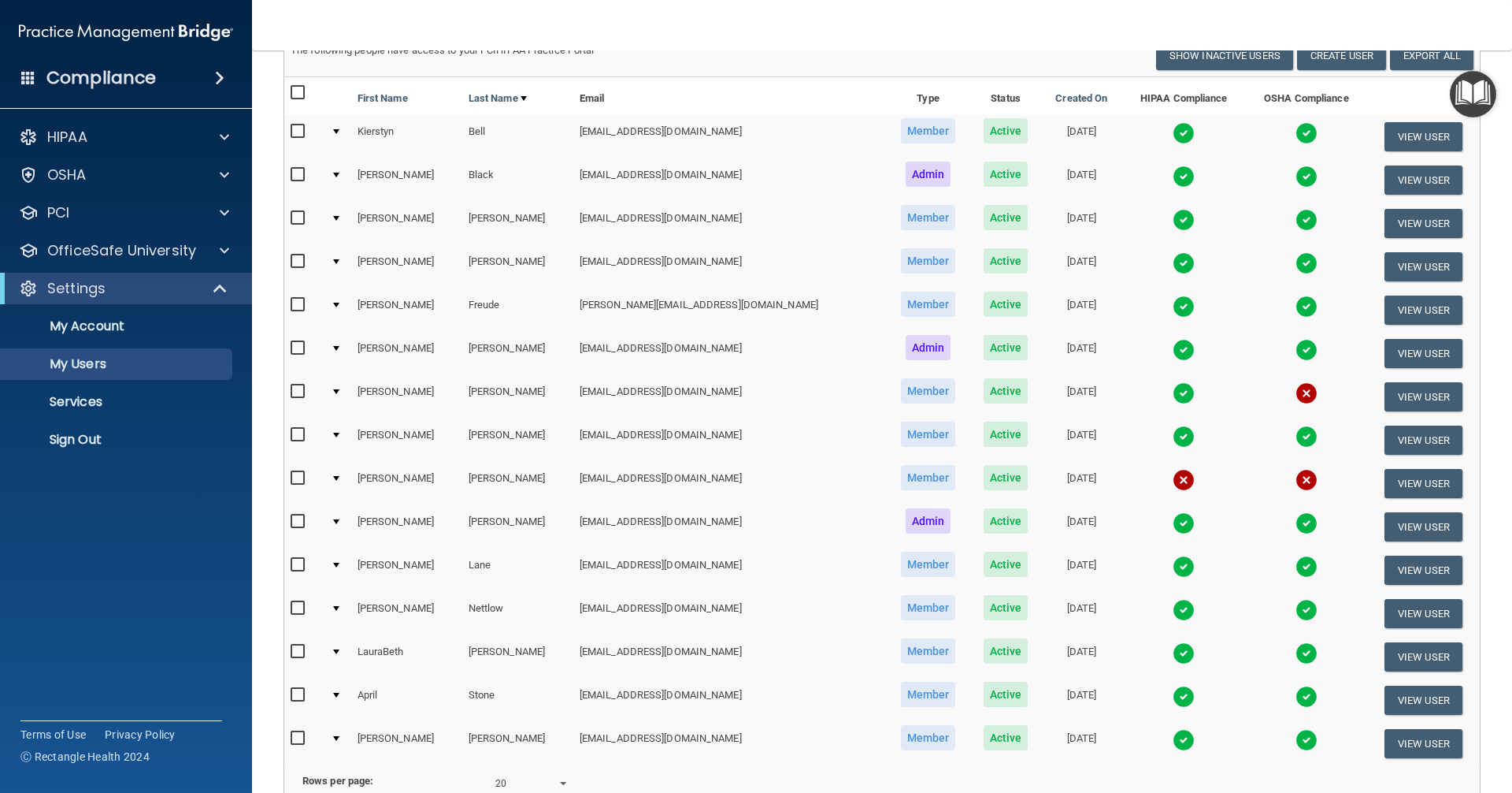
scroll to position [236, 0]
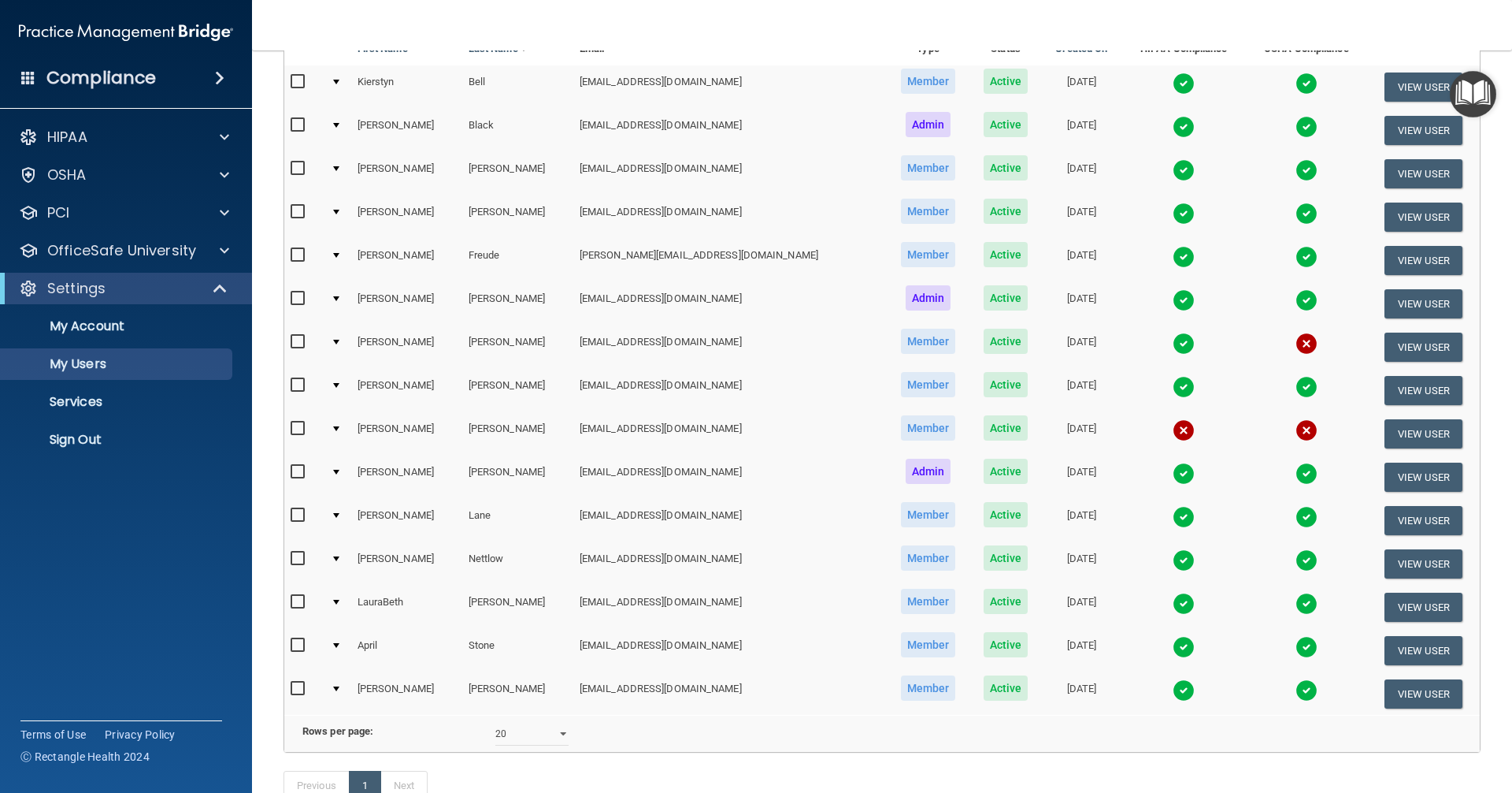
click at [293, 429] on input "checkbox" at bounding box center [299, 429] width 18 height 13
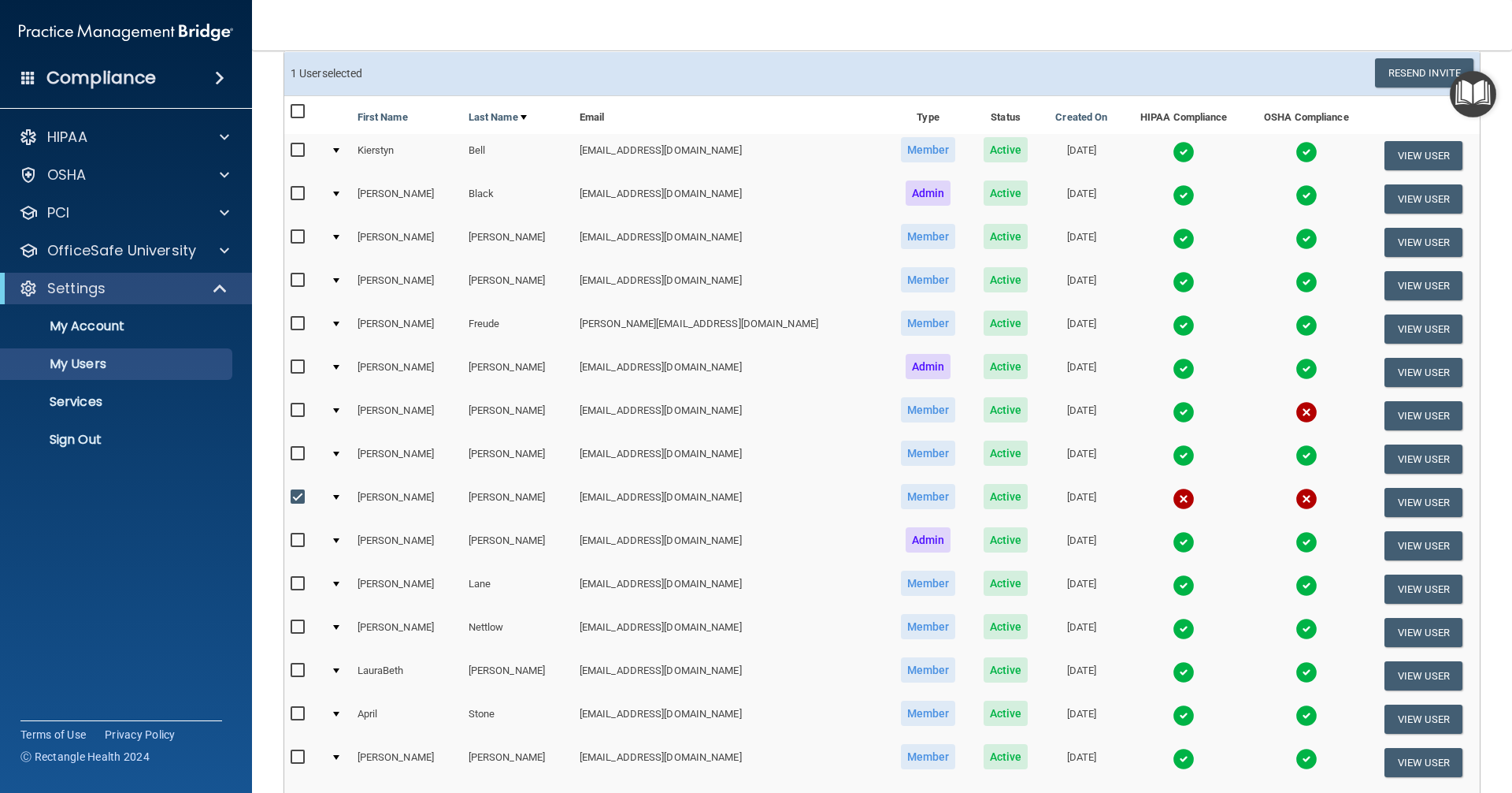
scroll to position [0, 0]
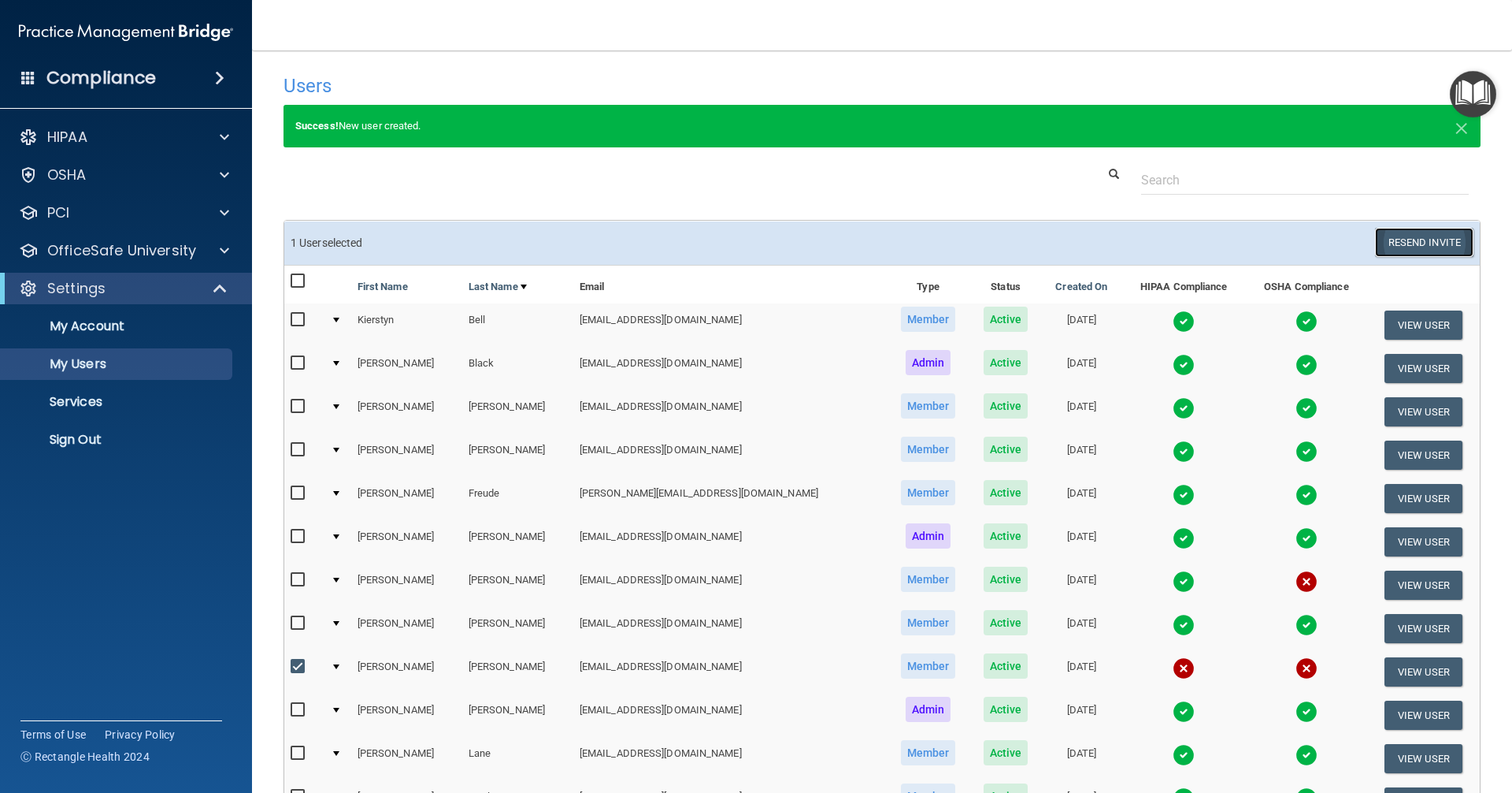
click at [1408, 236] on button "Resend Invite" at bounding box center [1424, 243] width 99 height 29
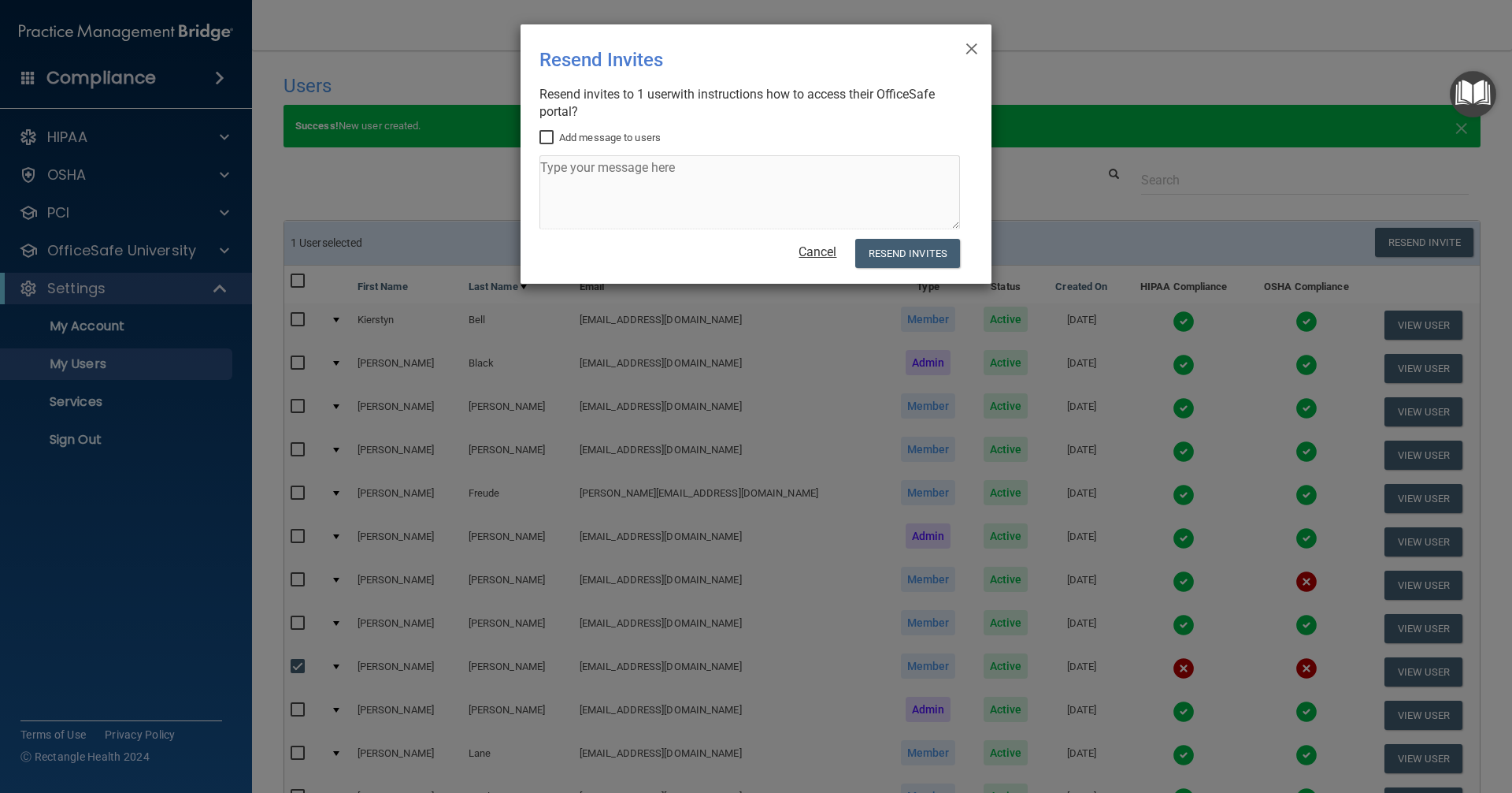
click at [817, 254] on link "Cancel" at bounding box center [816, 252] width 38 height 15
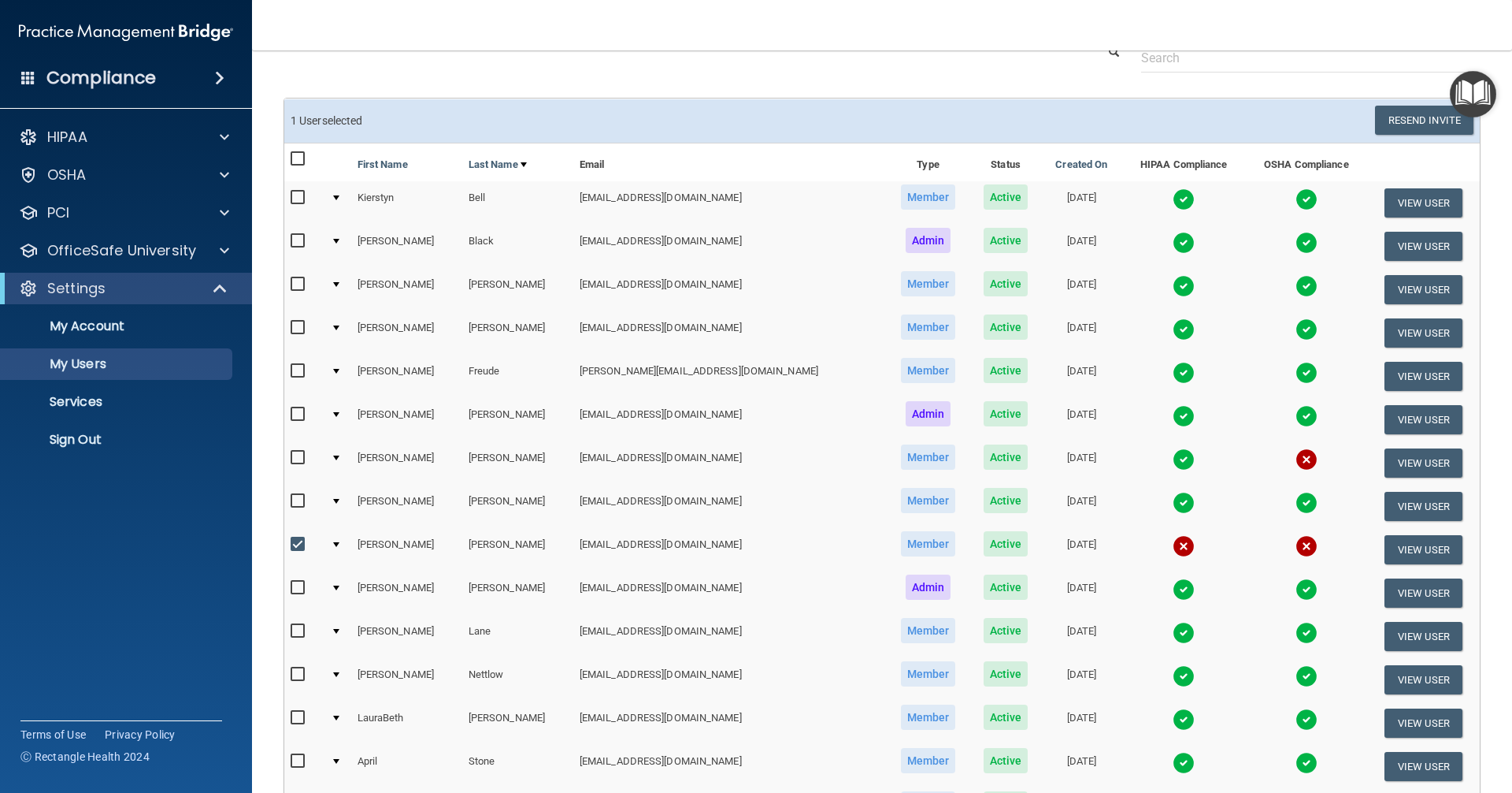
scroll to position [121, 0]
click at [1295, 462] on img at bounding box center [1306, 460] width 22 height 22
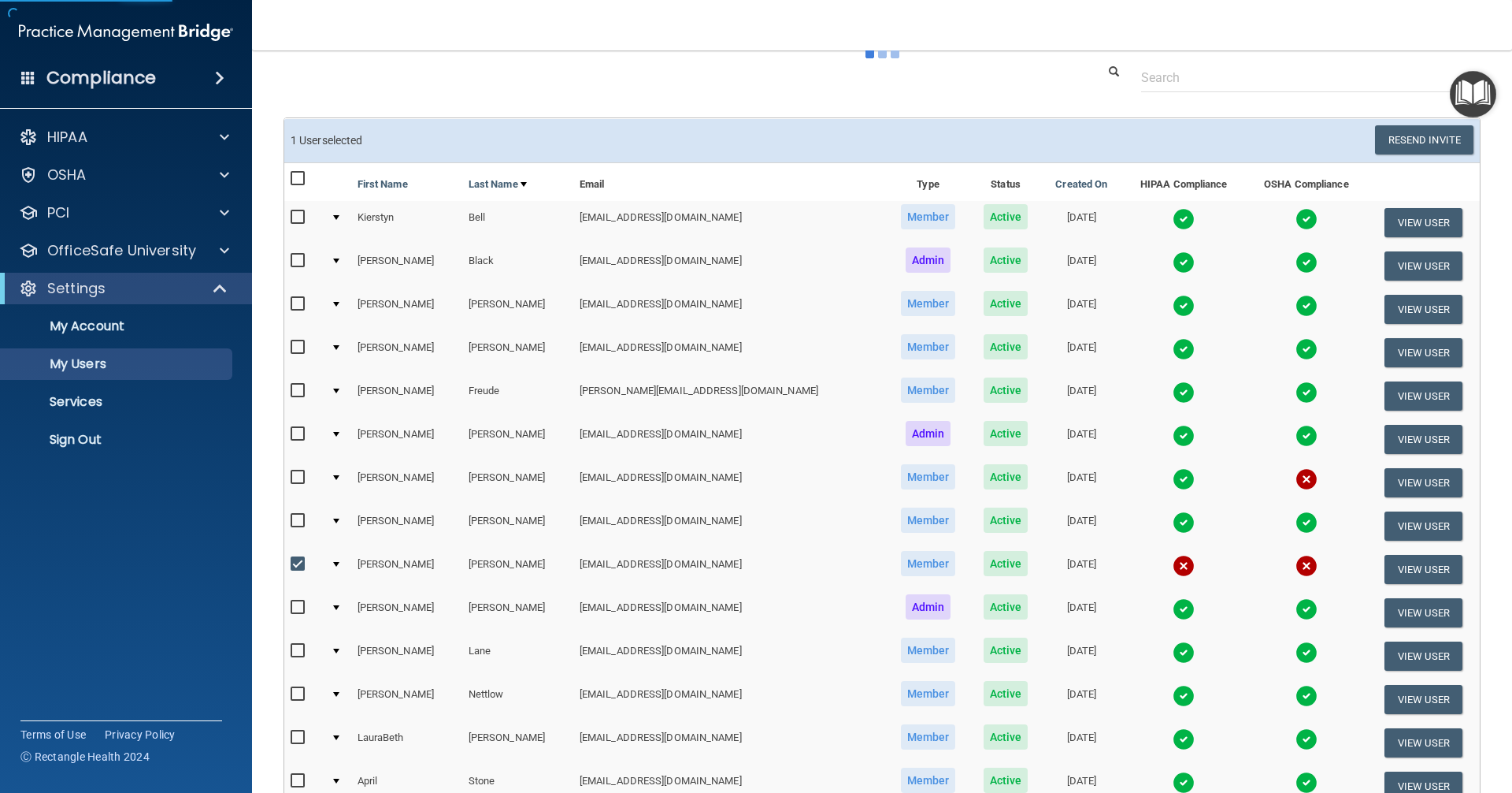
click at [1295, 477] on img at bounding box center [1306, 479] width 22 height 22
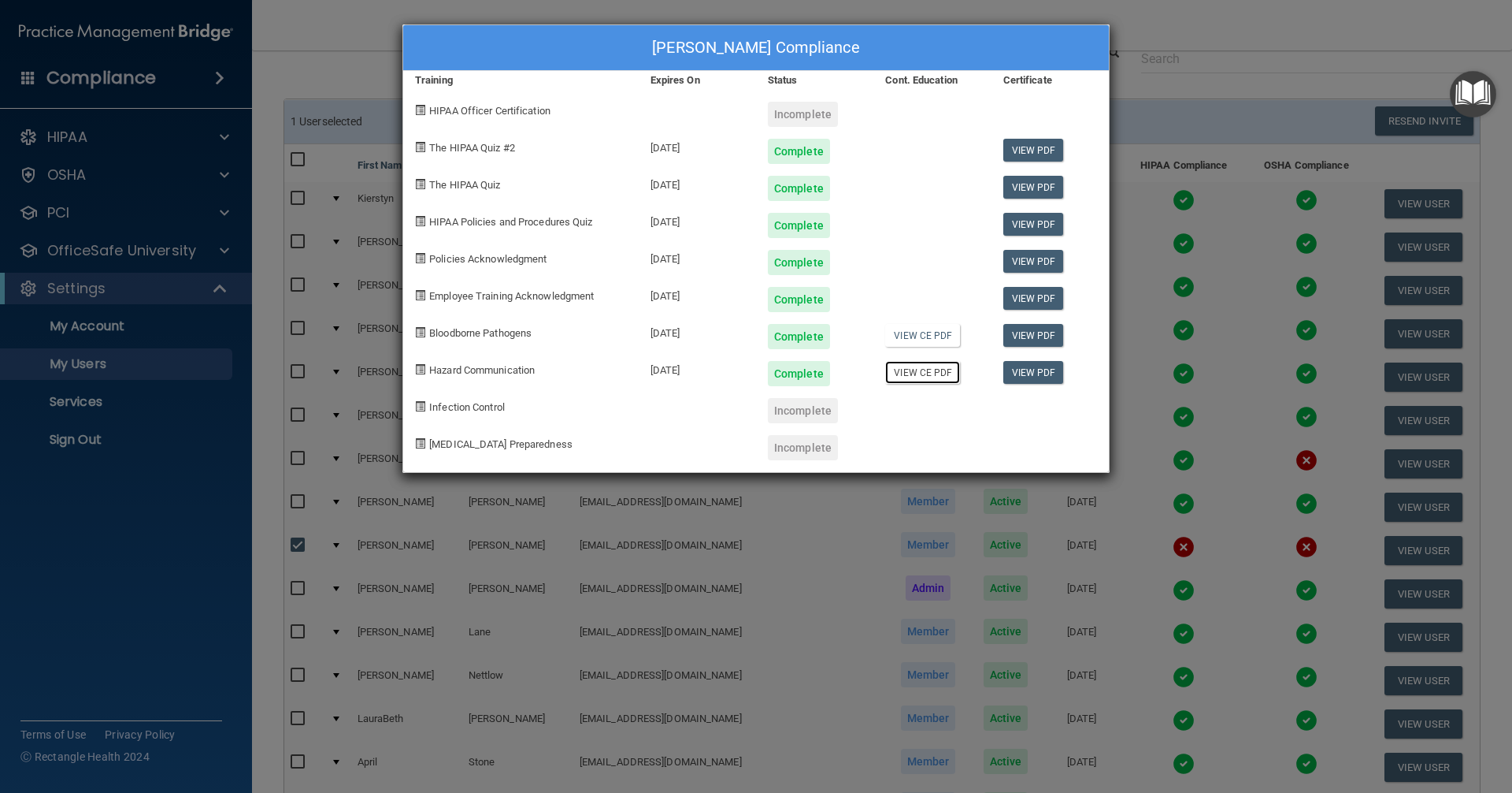
click at [923, 369] on link "View CE PDF" at bounding box center [923, 372] width 75 height 23
click at [929, 336] on link "View CE PDF" at bounding box center [923, 335] width 75 height 23
click at [761, 580] on div "Jenna Gavin's Compliance Training Expires On Status Cont. Education Certificate…" at bounding box center [756, 396] width 1512 height 793
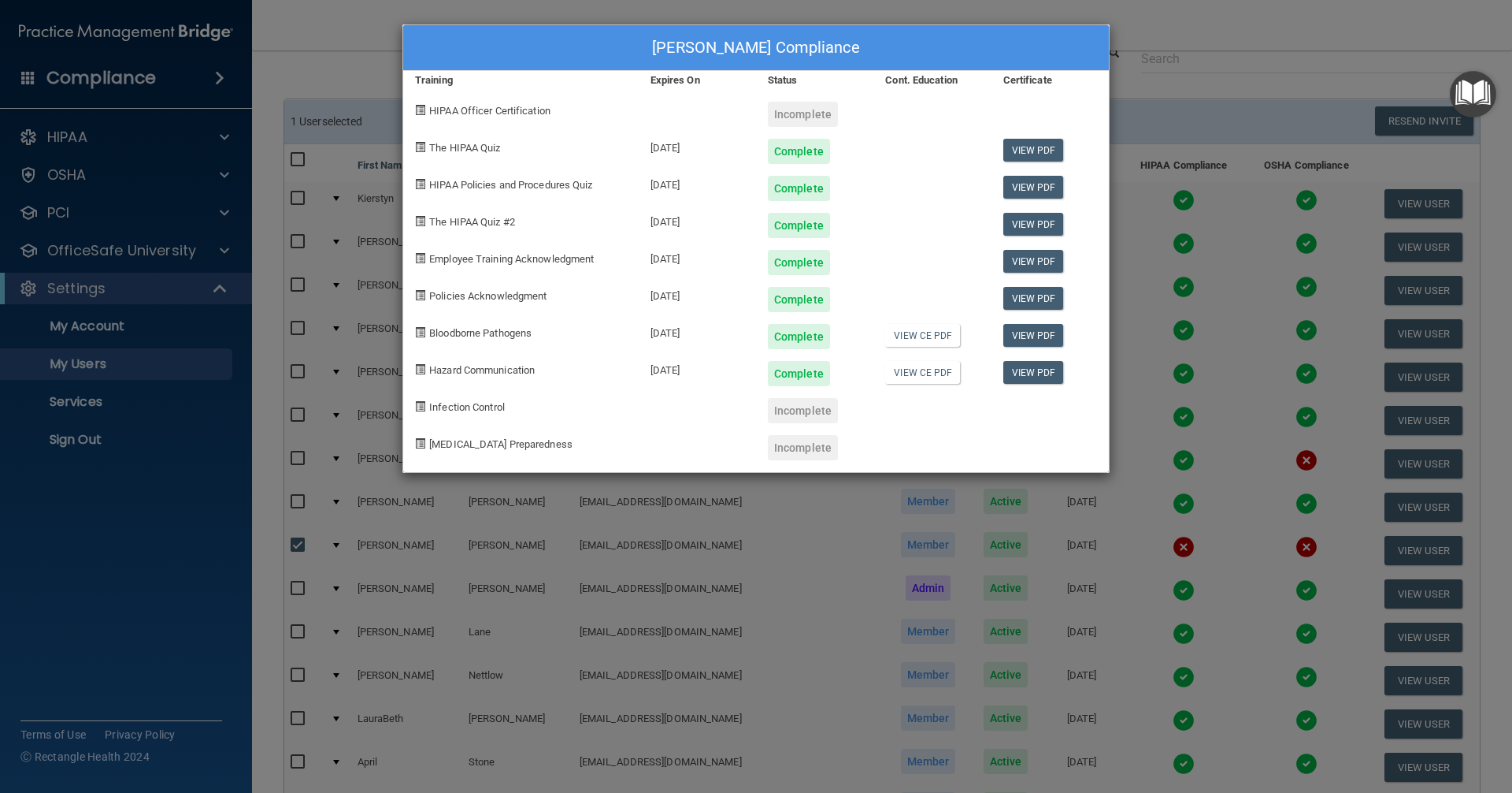
click at [743, 574] on div "Jenna Gavin's Compliance Training Expires On Status Cont. Education Certificate…" at bounding box center [756, 396] width 1512 height 793
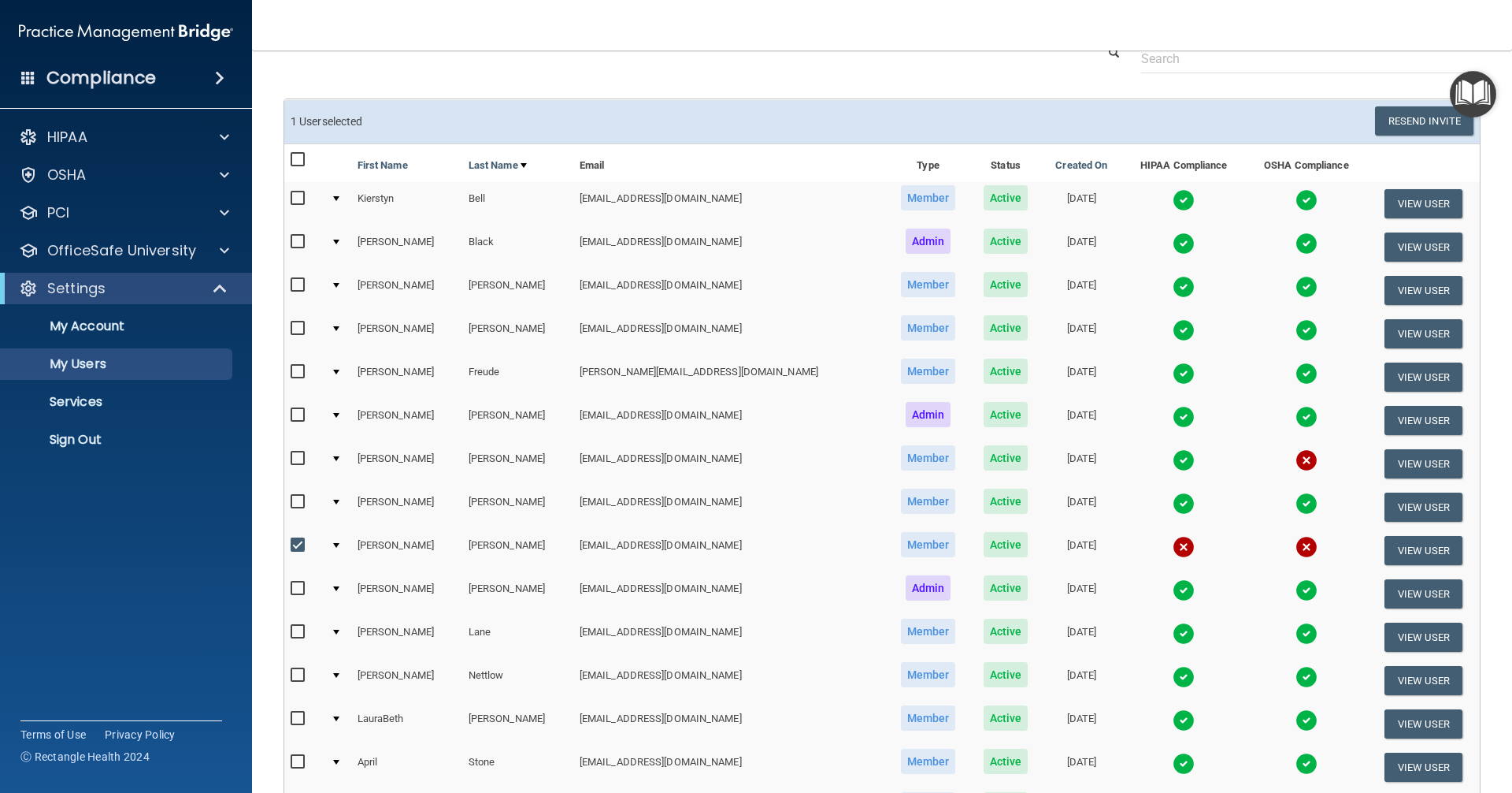
click at [1295, 457] on img at bounding box center [1306, 460] width 22 height 22
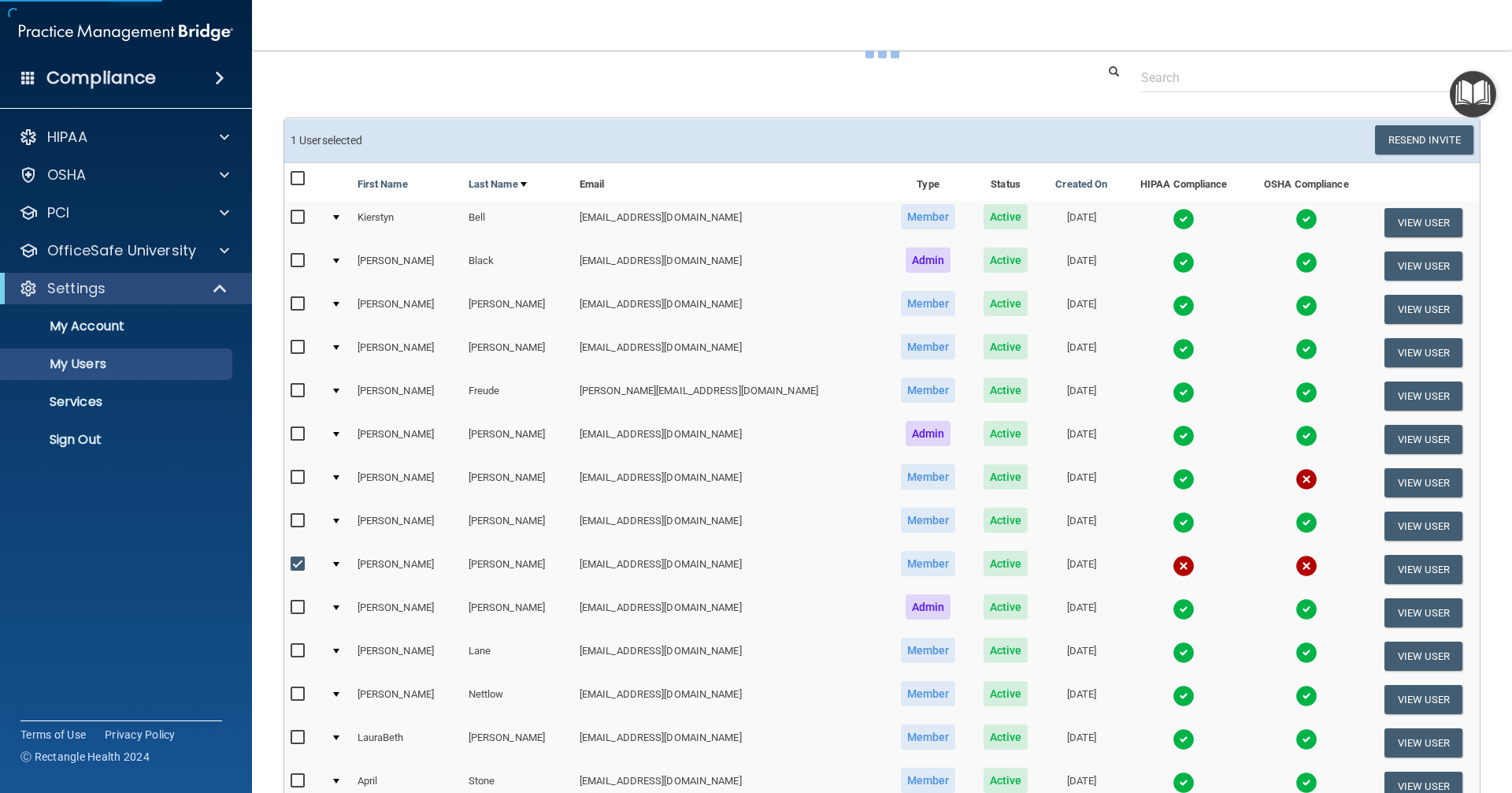
click at [1295, 477] on img at bounding box center [1306, 479] width 22 height 22
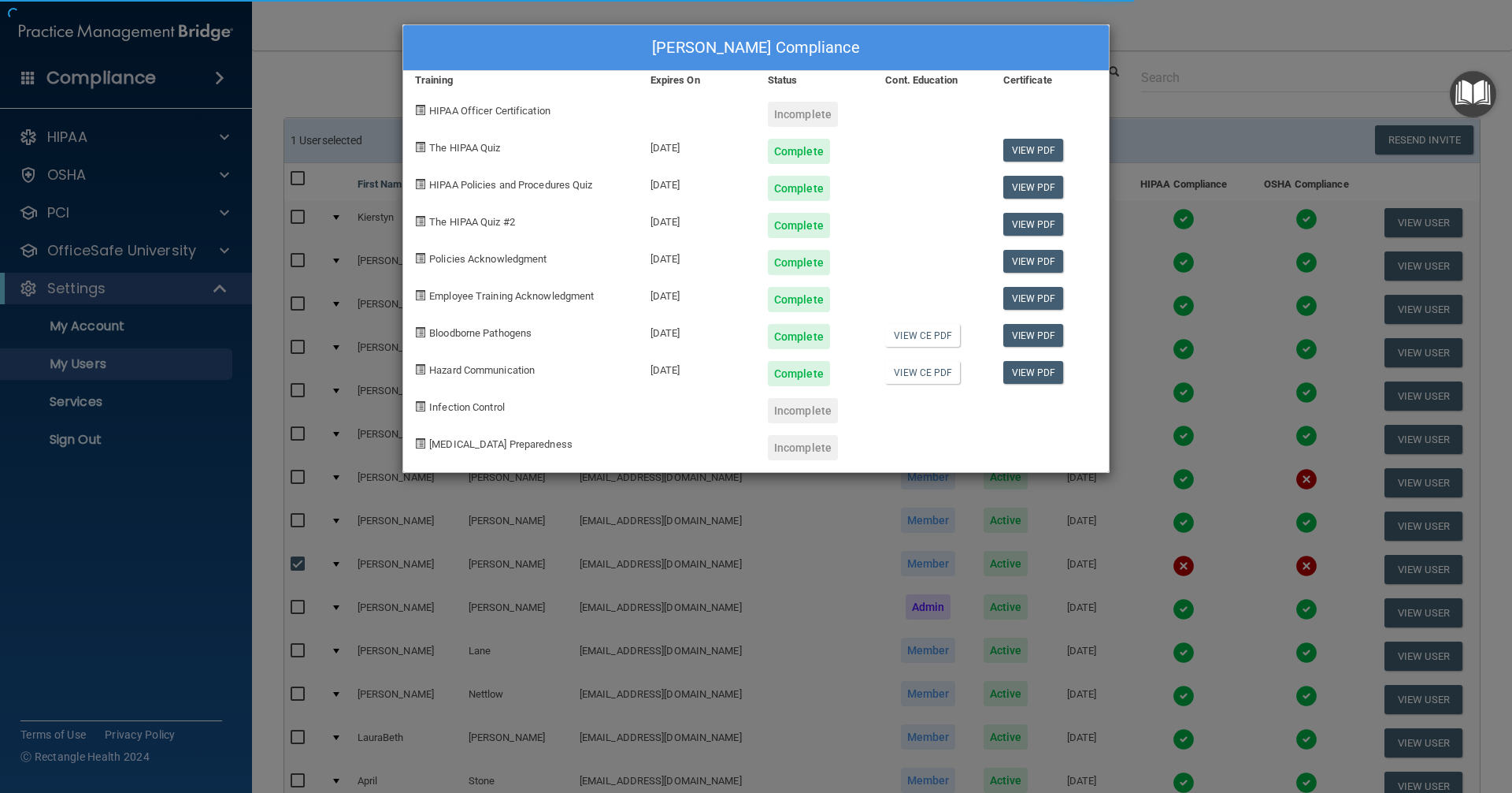
click at [1203, 716] on div "Jenna Gavin's Compliance Training Expires On Status Cont. Education Certificate…" at bounding box center [756, 396] width 1512 height 793
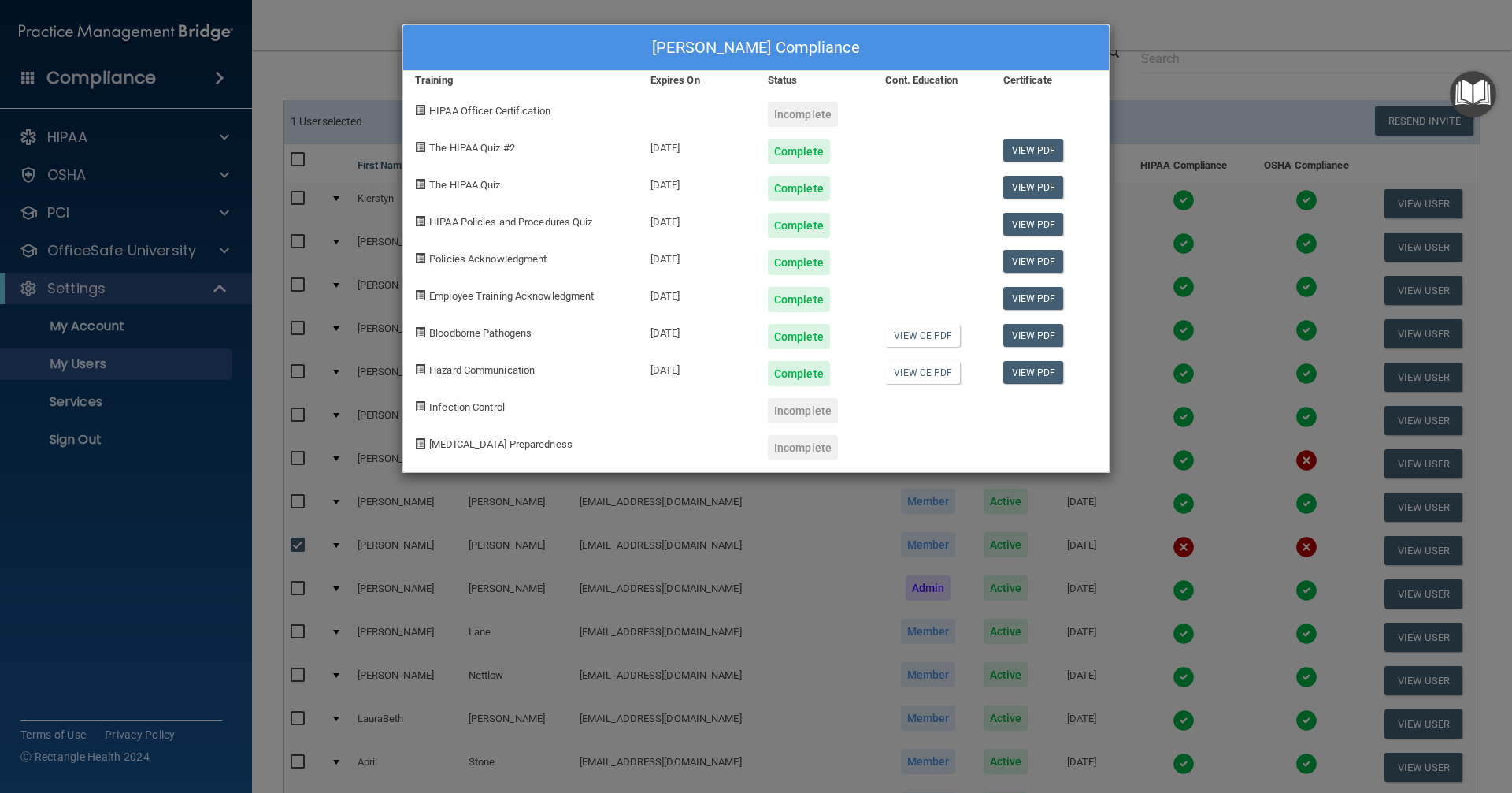
click at [1317, 68] on div "Jenna Gavin's Compliance Training Expires On Status Cont. Education Certificate…" at bounding box center [756, 396] width 1512 height 793
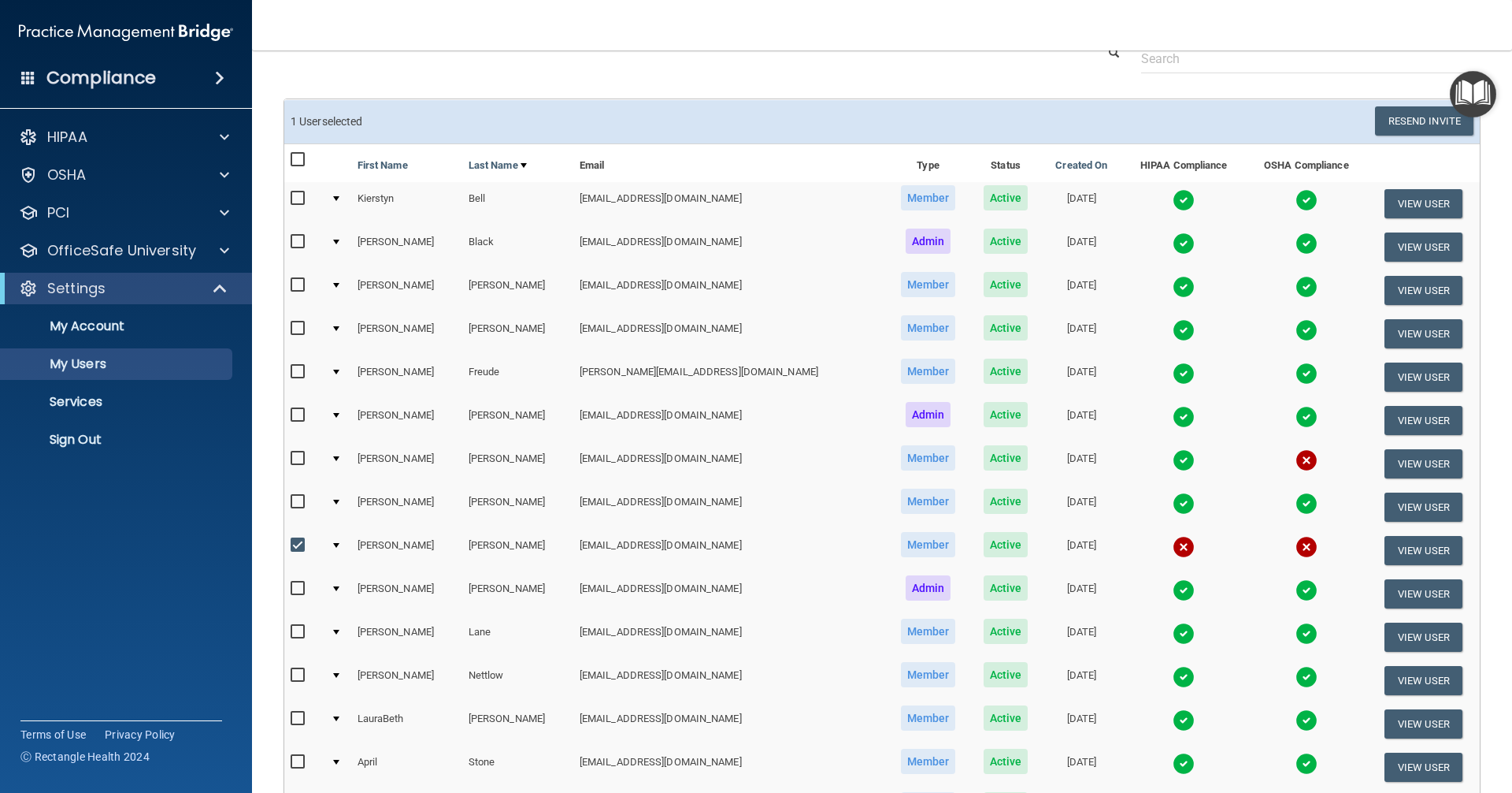
click at [290, 545] on td at bounding box center [305, 549] width 40 height 43
click at [297, 540] on input "checkbox" at bounding box center [299, 546] width 18 height 13
checkbox input "false"
